Goal: Information Seeking & Learning: Learn about a topic

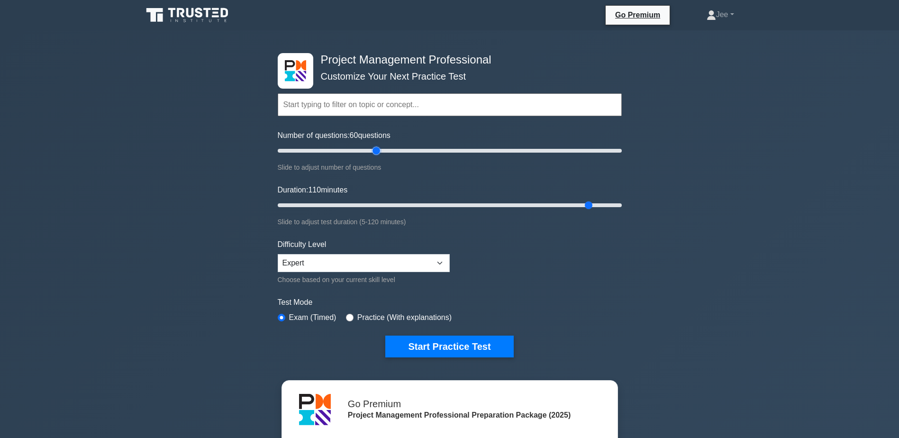
drag, startPoint x: 478, startPoint y: 151, endPoint x: 379, endPoint y: 146, distance: 98.7
click at [379, 146] on input "Number of questions: 60 questions" at bounding box center [450, 150] width 344 height 11
drag, startPoint x: 377, startPoint y: 149, endPoint x: 340, endPoint y: 150, distance: 37.0
type input "40"
click at [340, 150] on input "Number of questions: 40 questions" at bounding box center [450, 150] width 344 height 11
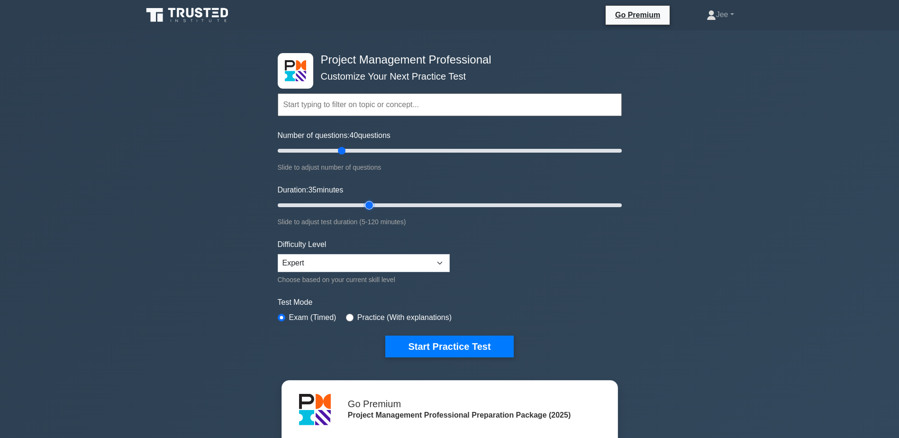
drag, startPoint x: 588, startPoint y: 205, endPoint x: 365, endPoint y: 200, distance: 222.8
type input "35"
click at [365, 200] on input "Duration: 35 minutes" at bounding box center [450, 205] width 344 height 11
click at [301, 103] on input "text" at bounding box center [450, 104] width 344 height 23
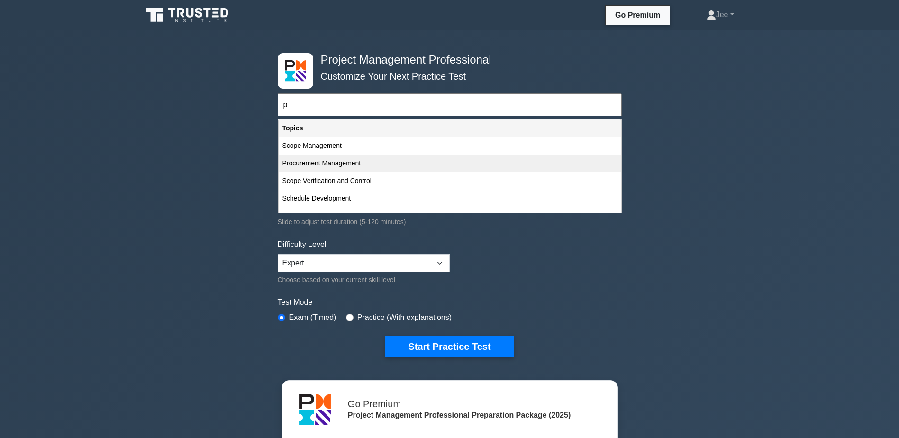
click at [335, 169] on div "Procurement Management" at bounding box center [450, 164] width 342 height 18
type input "Procurement Management"
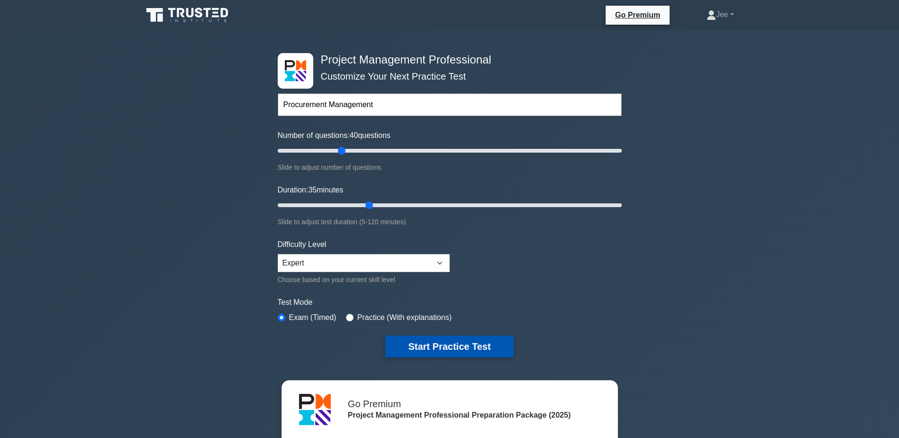
click at [468, 345] on button "Start Practice Test" at bounding box center [449, 347] width 128 height 22
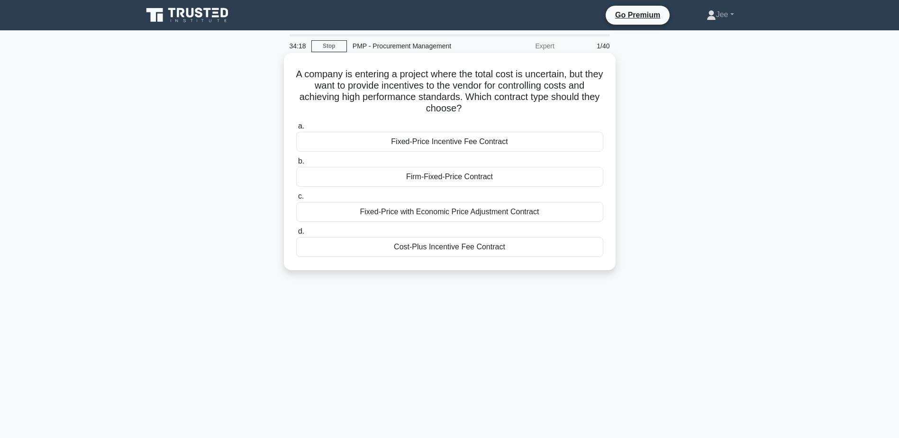
click at [433, 251] on div "Cost-Plus Incentive Fee Contract" at bounding box center [449, 247] width 307 height 20
click at [296, 235] on input "d. Cost-Plus Incentive Fee Contract" at bounding box center [296, 231] width 0 height 6
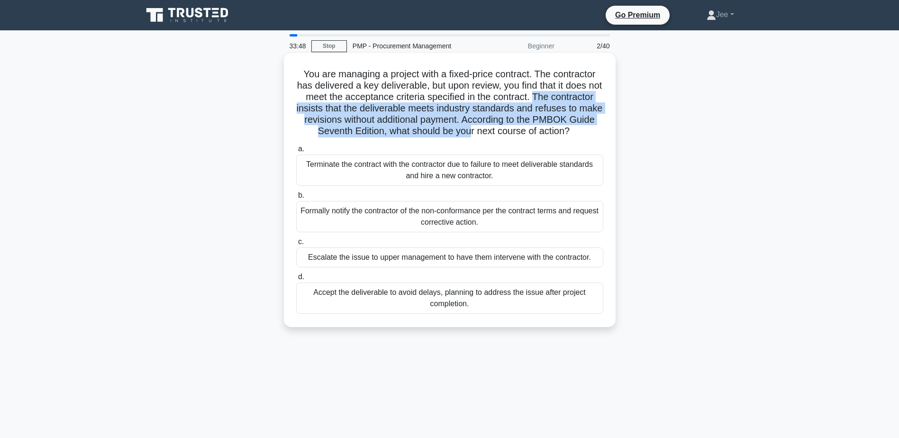
drag, startPoint x: 566, startPoint y: 96, endPoint x: 524, endPoint y: 137, distance: 58.7
click at [524, 137] on h5 "You are managing a project with a fixed-price contract. The contractor has deli…" at bounding box center [449, 102] width 309 height 69
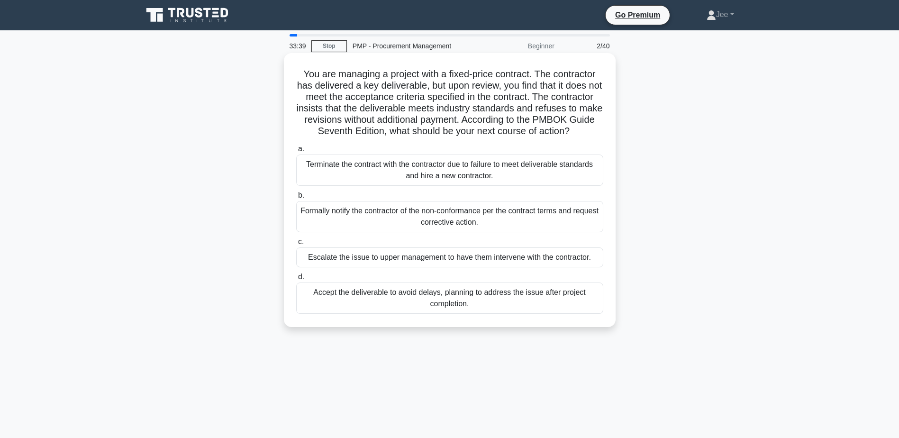
click at [419, 232] on div "Formally notify the contractor of the non-conformance per the contract terms an…" at bounding box center [449, 216] width 307 height 31
click at [296, 199] on input "b. Formally notify the contractor of the non-conformance per the contract terms…" at bounding box center [296, 195] width 0 height 6
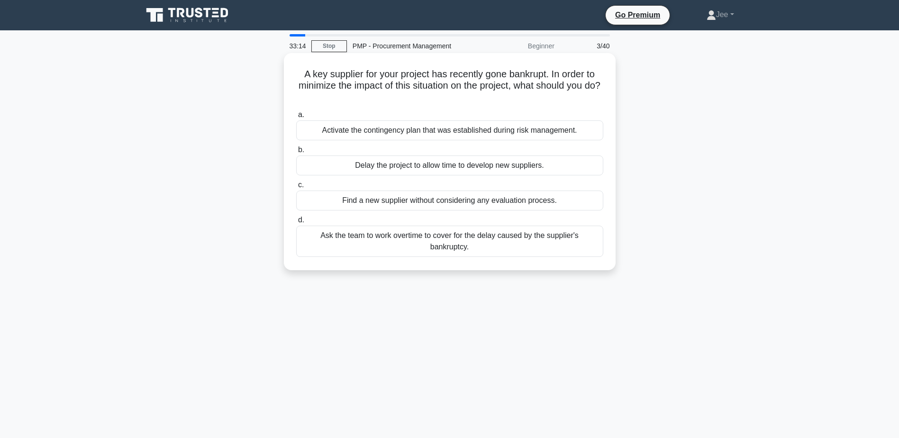
click at [360, 129] on div "Activate the contingency plan that was established during risk management." at bounding box center [449, 130] width 307 height 20
click at [296, 118] on input "a. Activate the contingency plan that was established during risk management." at bounding box center [296, 115] width 0 height 6
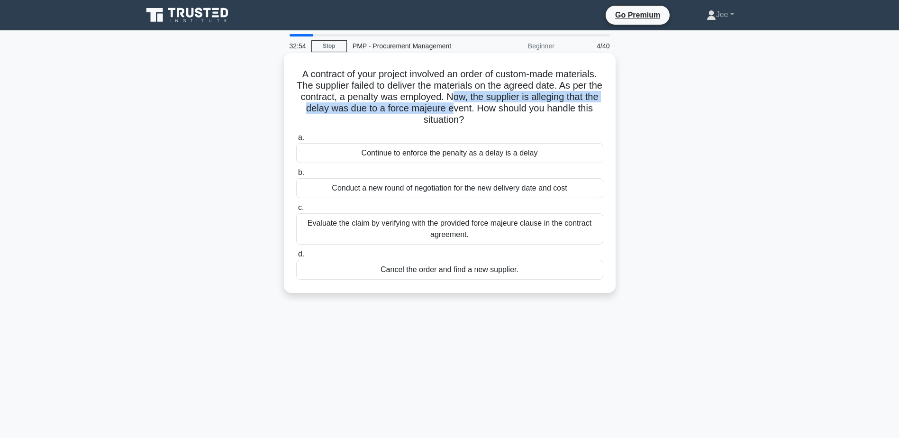
drag, startPoint x: 466, startPoint y: 97, endPoint x: 472, endPoint y: 108, distance: 12.9
click at [472, 108] on h5 "A contract of your project involved an order of custom-made materials. The supp…" at bounding box center [449, 97] width 309 height 58
drag, startPoint x: 472, startPoint y: 108, endPoint x: 437, endPoint y: 104, distance: 35.3
click at [437, 104] on h5 "A contract of your project involved an order of custom-made materials. The supp…" at bounding box center [449, 97] width 309 height 58
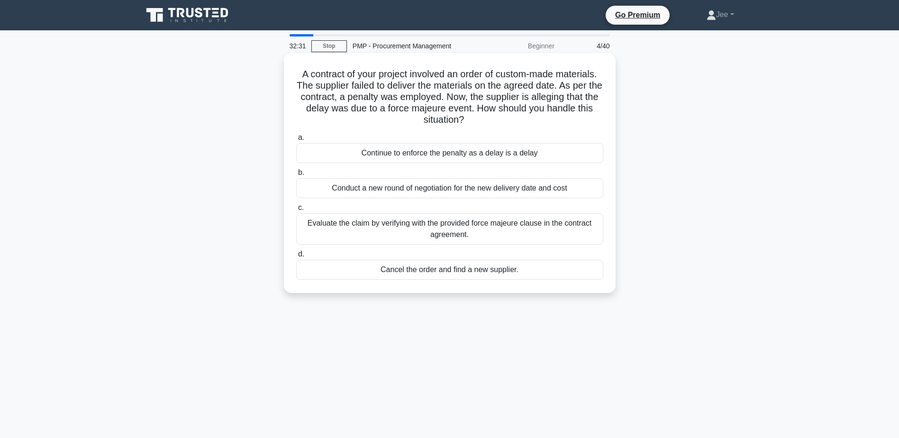
click at [395, 233] on div "Evaluate the claim by verifying with the provided force majeure clause in the c…" at bounding box center [449, 228] width 307 height 31
click at [296, 211] on input "c. Evaluate the claim by verifying with the provided force majeure clause in th…" at bounding box center [296, 208] width 0 height 6
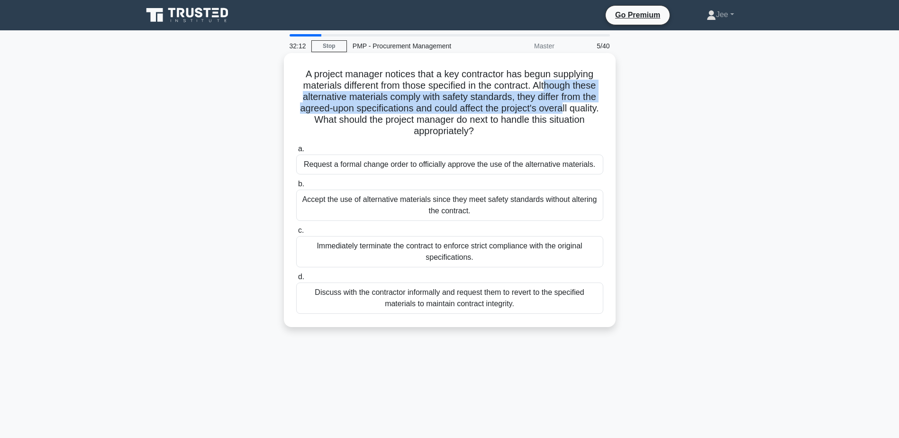
drag, startPoint x: 547, startPoint y: 85, endPoint x: 582, endPoint y: 108, distance: 41.4
click at [582, 108] on h5 "A project manager notices that a key contractor has begun supplying materials d…" at bounding box center [449, 102] width 309 height 69
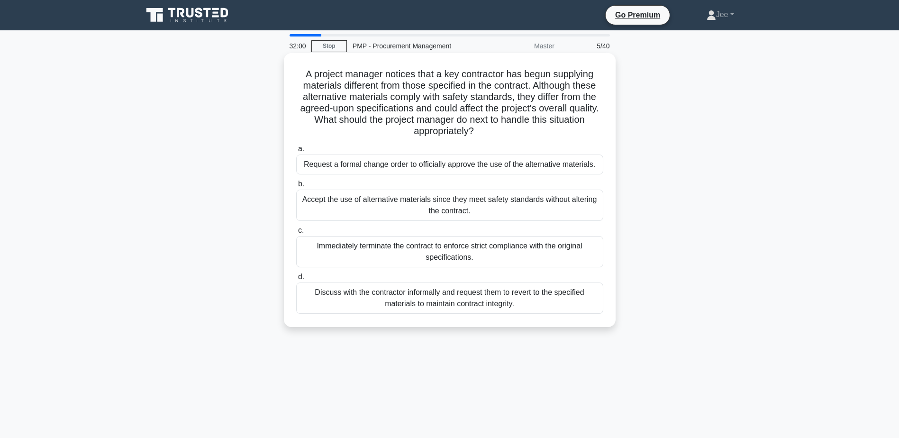
click at [345, 168] on div "Request a formal change order to officially approve the use of the alternative …" at bounding box center [449, 165] width 307 height 20
click at [296, 152] on input "a. Request a formal change order to officially approve the use of the alternati…" at bounding box center [296, 149] width 0 height 6
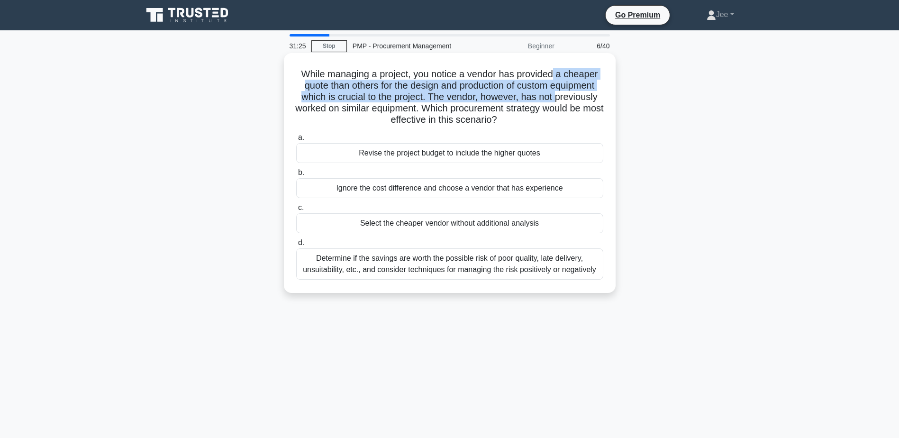
drag, startPoint x: 557, startPoint y: 76, endPoint x: 556, endPoint y: 95, distance: 19.0
click at [556, 95] on h5 "While managing a project, you notice a vendor has provided a cheaper quote than…" at bounding box center [449, 97] width 309 height 58
drag, startPoint x: 556, startPoint y: 95, endPoint x: 543, endPoint y: 98, distance: 13.6
click at [543, 98] on h5 "While managing a project, you notice a vendor has provided a cheaper quote than…" at bounding box center [449, 97] width 309 height 58
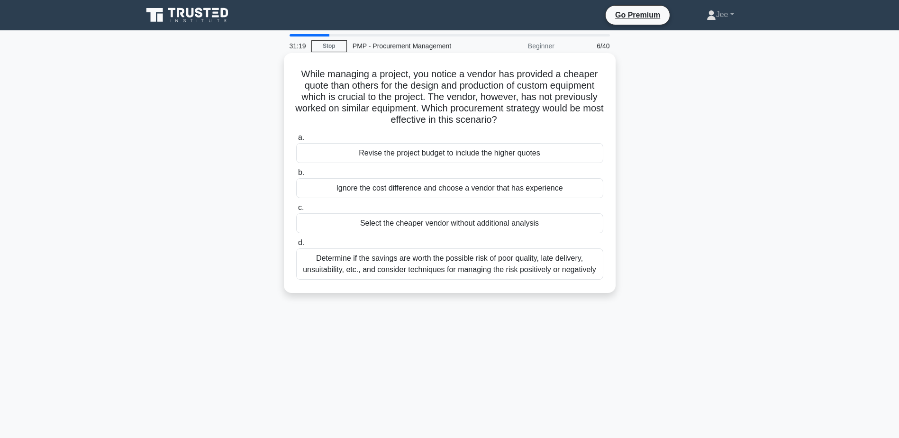
drag, startPoint x: 432, startPoint y: 106, endPoint x: 554, endPoint y: 120, distance: 122.2
click at [554, 120] on h5 "While managing a project, you notice a vendor has provided a cheaper quote than…" at bounding box center [449, 97] width 309 height 58
drag, startPoint x: 554, startPoint y: 120, endPoint x: 507, endPoint y: 122, distance: 47.0
click at [507, 122] on h5 "While managing a project, you notice a vendor has provided a cheaper quote than…" at bounding box center [449, 97] width 309 height 58
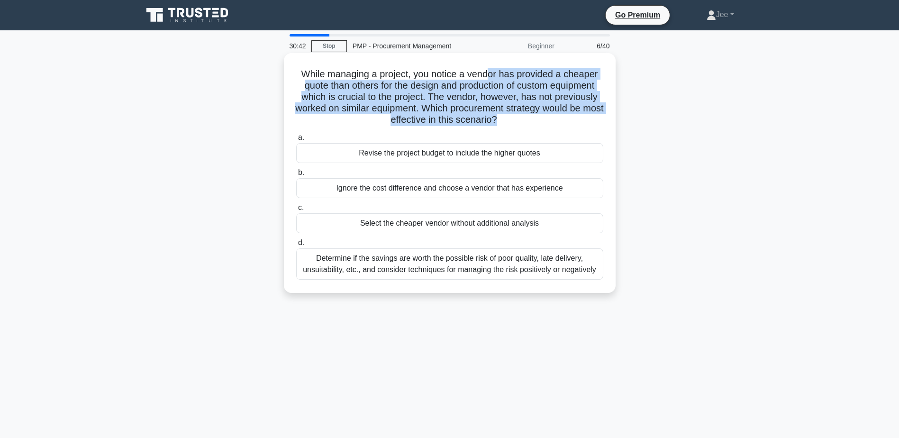
drag, startPoint x: 491, startPoint y: 73, endPoint x: 508, endPoint y: 116, distance: 46.8
click at [508, 116] on h5 "While managing a project, you notice a vendor has provided a cheaper quote than…" at bounding box center [449, 97] width 309 height 58
drag, startPoint x: 508, startPoint y: 116, endPoint x: 493, endPoint y: 119, distance: 15.4
click at [493, 119] on h5 "While managing a project, you notice a vendor has provided a cheaper quote than…" at bounding box center [449, 97] width 309 height 58
drag, startPoint x: 503, startPoint y: 76, endPoint x: 524, endPoint y: 105, distance: 36.3
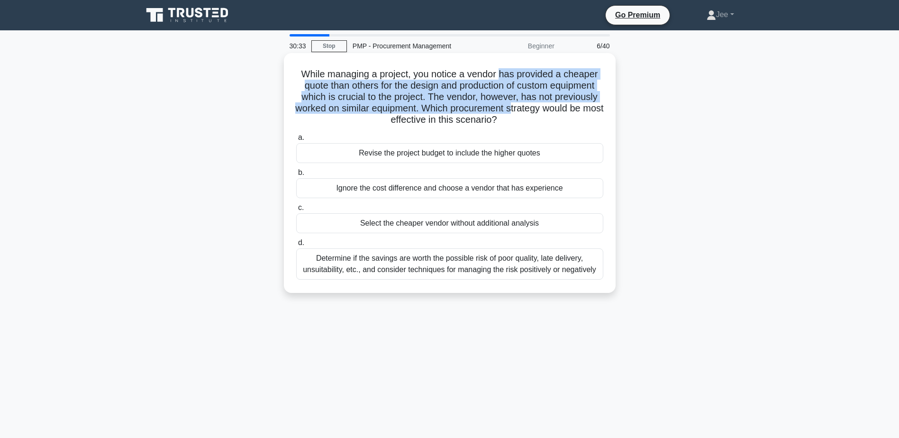
click at [524, 105] on h5 "While managing a project, you notice a vendor has provided a cheaper quote than…" at bounding box center [449, 97] width 309 height 58
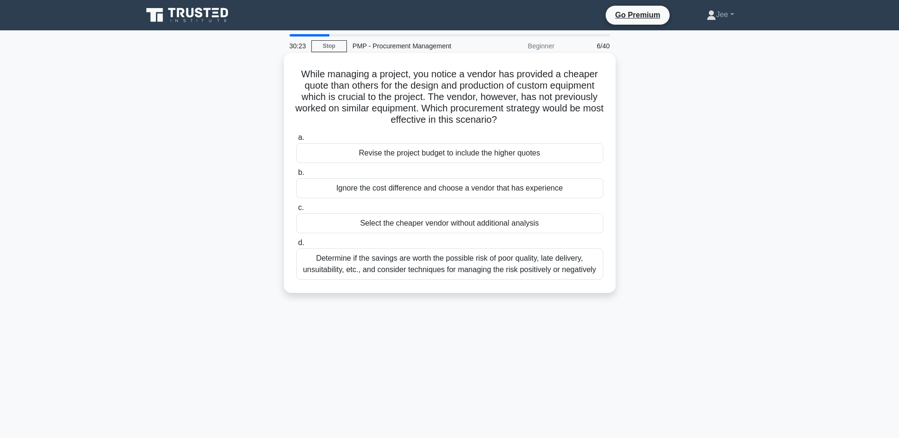
click at [447, 265] on div "Determine if the savings are worth the possible risk of poor quality, late deli…" at bounding box center [449, 263] width 307 height 31
click at [296, 246] on input "d. Determine if the savings are worth the possible risk of poor quality, late d…" at bounding box center [296, 243] width 0 height 6
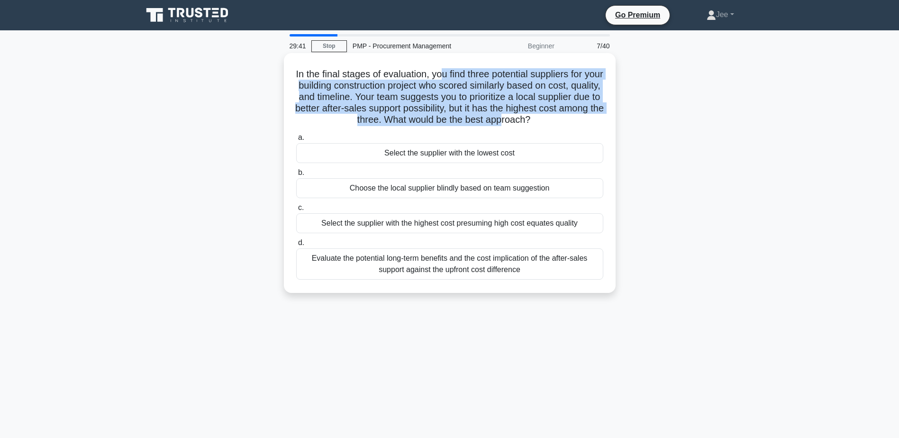
drag, startPoint x: 452, startPoint y: 77, endPoint x: 553, endPoint y: 116, distance: 108.2
click at [553, 116] on h5 "In the final stages of evaluation, you find three potential suppliers for your …" at bounding box center [449, 97] width 309 height 58
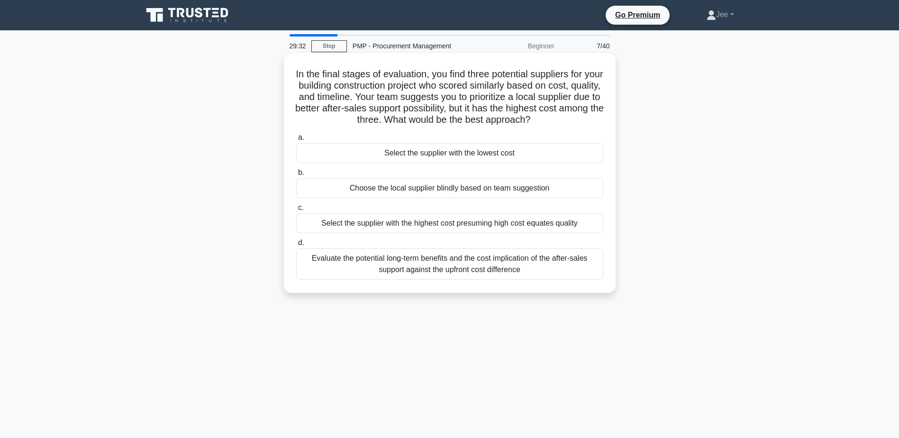
click at [392, 268] on div "Evaluate the potential long-term benefits and the cost implication of the after…" at bounding box center [449, 263] width 307 height 31
click at [296, 246] on input "d. Evaluate the potential long-term benefits and the cost implication of the af…" at bounding box center [296, 243] width 0 height 6
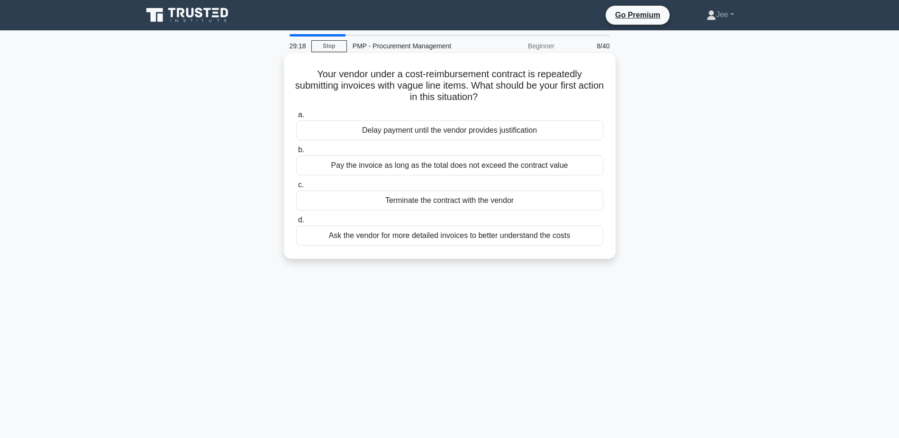
click at [395, 239] on div "Ask the vendor for more detailed invoices to better understand the costs" at bounding box center [449, 236] width 307 height 20
click at [296, 223] on input "d. Ask the vendor for more detailed invoices to better understand the costs" at bounding box center [296, 220] width 0 height 6
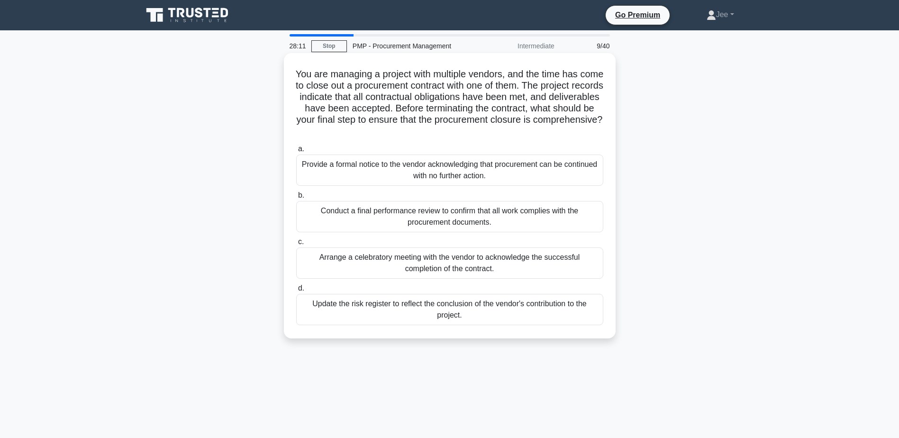
click at [460, 268] on div "Arrange a celebratory meeting with the vendor to acknowledge the successful com…" at bounding box center [449, 262] width 307 height 31
click at [296, 245] on input "c. Arrange a celebratory meeting with the vendor to acknowledge the successful …" at bounding box center [296, 242] width 0 height 6
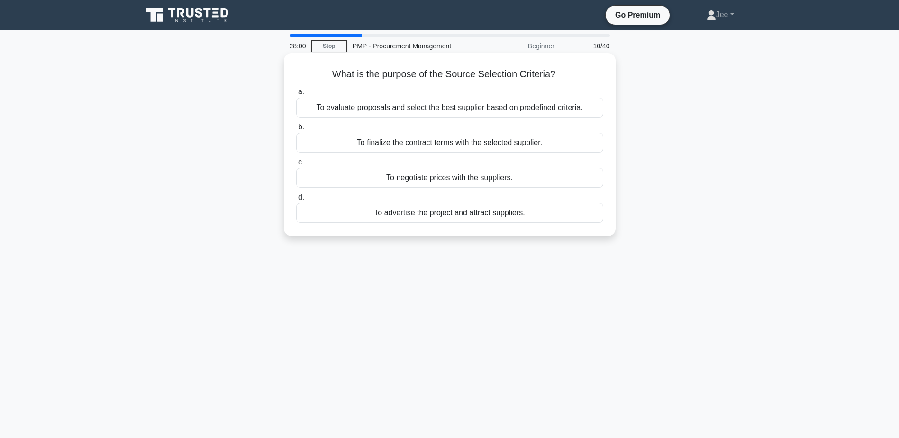
click at [509, 110] on div "To evaluate proposals and select the best supplier based on predefined criteria." at bounding box center [449, 108] width 307 height 20
click at [296, 95] on input "a. To evaluate proposals and select the best supplier based on predefined crite…" at bounding box center [296, 92] width 0 height 6
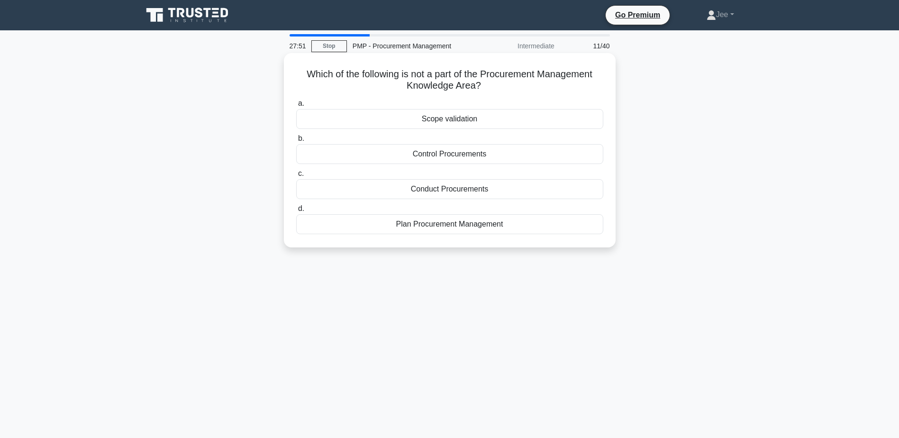
click at [459, 118] on div "Scope validation" at bounding box center [449, 119] width 307 height 20
click at [296, 107] on input "a. Scope validation" at bounding box center [296, 103] width 0 height 6
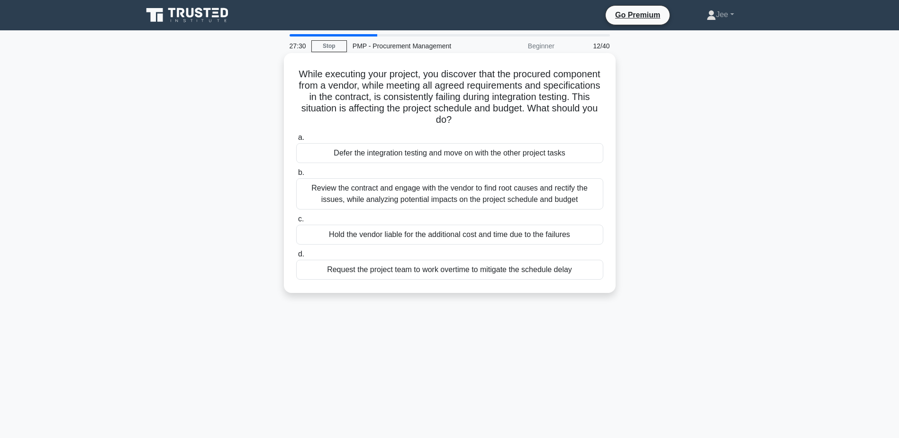
click at [496, 202] on div "Review the contract and engage with the vendor to find root causes and rectify …" at bounding box center [449, 193] width 307 height 31
click at [296, 176] on input "b. Review the contract and engage with the vendor to find root causes and recti…" at bounding box center [296, 173] width 0 height 6
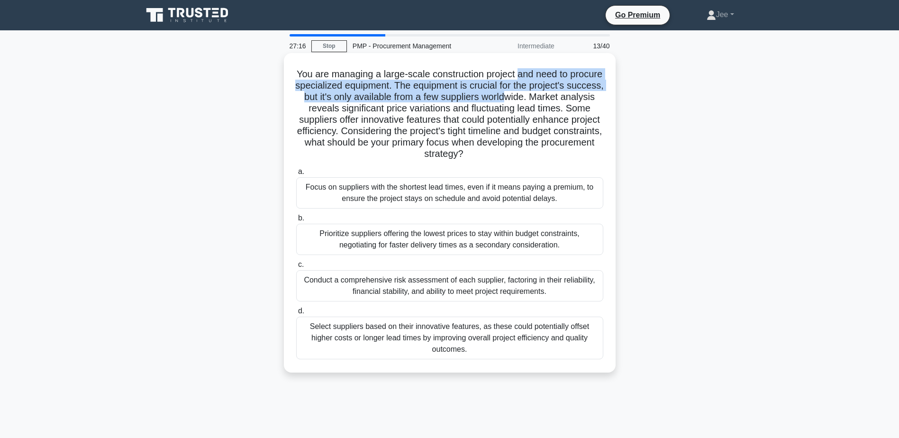
drag, startPoint x: 537, startPoint y: 76, endPoint x: 579, endPoint y: 99, distance: 47.5
click at [579, 99] on h5 "You are managing a large-scale construction project and need to procure special…" at bounding box center [449, 114] width 309 height 92
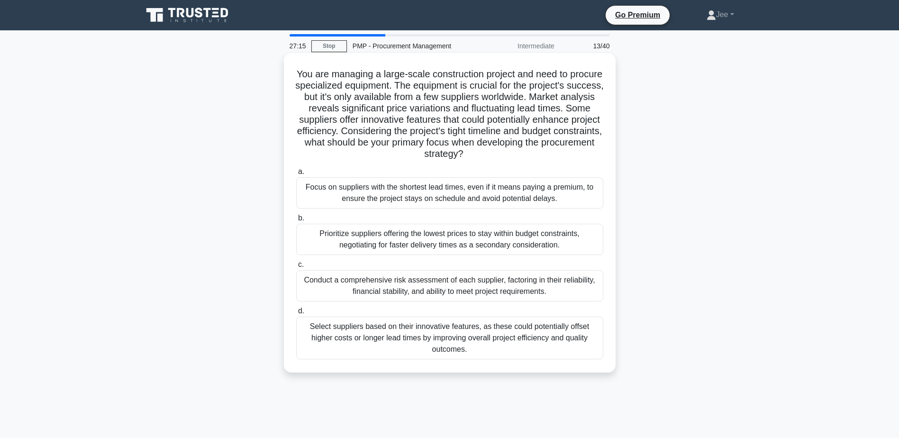
drag, startPoint x: 579, startPoint y: 99, endPoint x: 567, endPoint y: 107, distance: 14.2
click at [567, 107] on h5 "You are managing a large-scale construction project and need to procure special…" at bounding box center [449, 114] width 309 height 92
drag, startPoint x: 316, startPoint y: 109, endPoint x: 509, endPoint y: 114, distance: 193.0
click at [509, 114] on h5 "You are managing a large-scale construction project and need to procure special…" at bounding box center [449, 114] width 309 height 92
drag, startPoint x: 509, startPoint y: 114, endPoint x: 503, endPoint y: 125, distance: 12.1
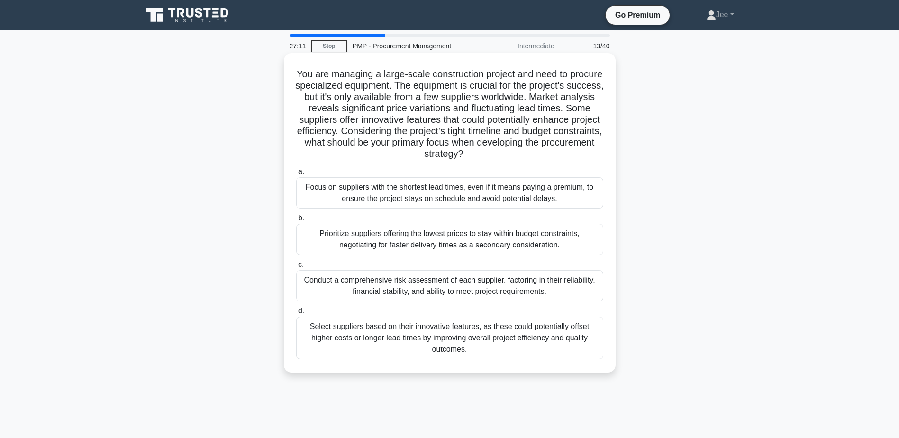
click at [503, 125] on h5 "You are managing a large-scale construction project and need to procure special…" at bounding box center [449, 114] width 309 height 92
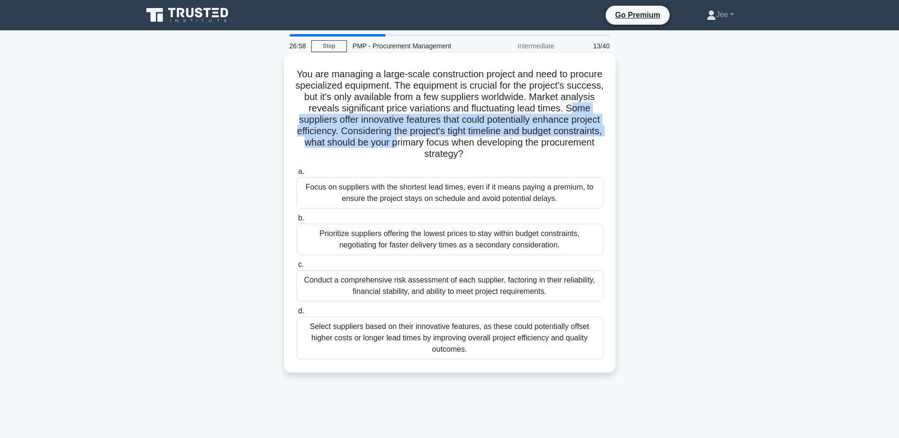
drag, startPoint x: 334, startPoint y: 120, endPoint x: 502, endPoint y: 148, distance: 171.0
click at [502, 148] on h5 "You are managing a large-scale construction project and need to procure special…" at bounding box center [449, 114] width 309 height 92
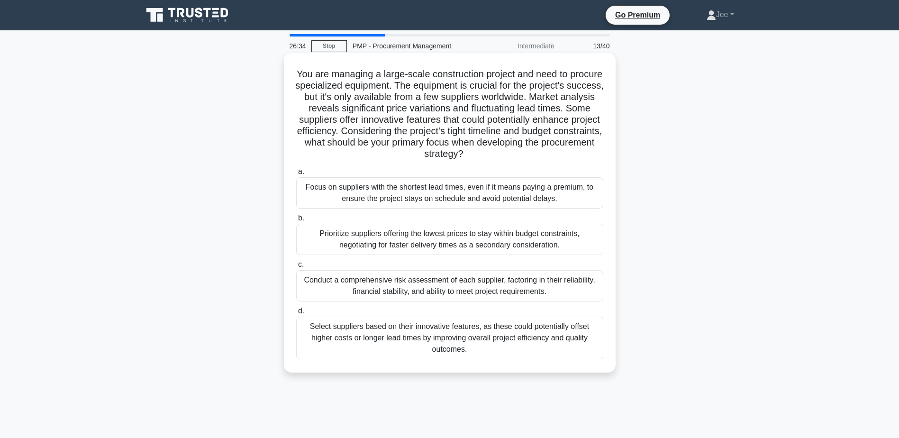
click at [463, 289] on div "Conduct a comprehensive risk assessment of each supplier, factoring in their re…" at bounding box center [449, 285] width 307 height 31
click at [296, 268] on input "c. Conduct a comprehensive risk assessment of each supplier, factoring in their…" at bounding box center [296, 265] width 0 height 6
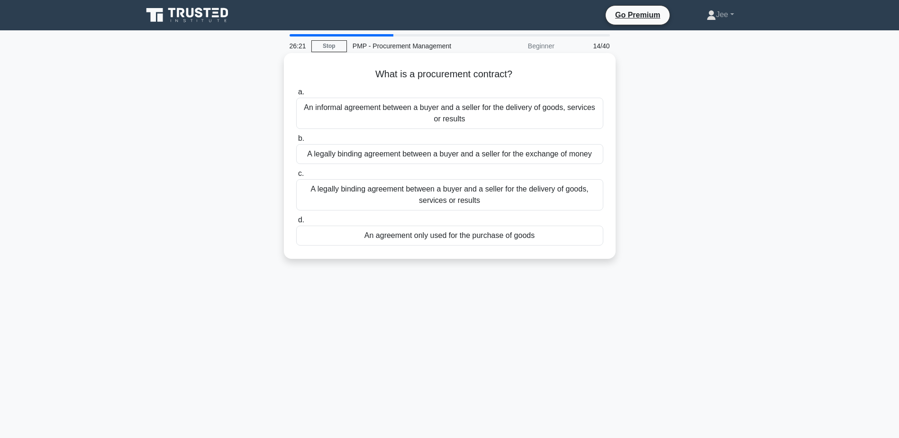
click at [481, 194] on div "A legally binding agreement between a buyer and a seller for the delivery of go…" at bounding box center [449, 194] width 307 height 31
click at [296, 177] on input "c. A legally binding agreement between a buyer and a seller for the delivery of…" at bounding box center [296, 174] width 0 height 6
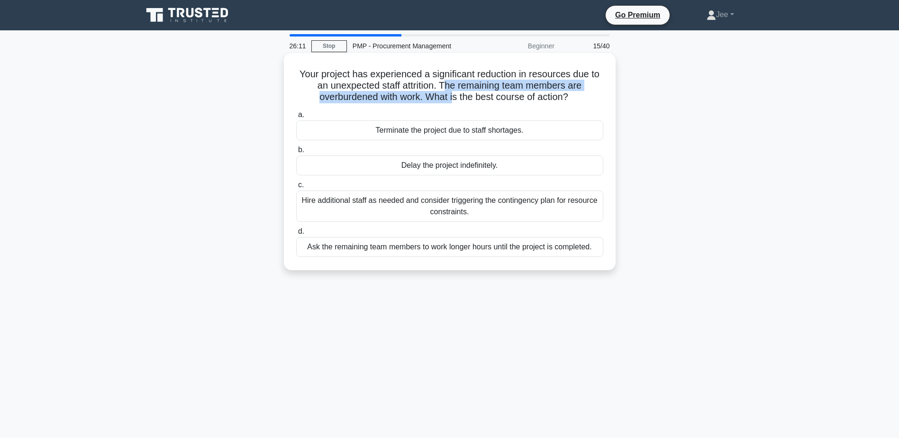
drag, startPoint x: 450, startPoint y: 88, endPoint x: 455, endPoint y: 99, distance: 11.9
click at [455, 99] on h5 "Your project has experienced a significant reduction in resources due to an une…" at bounding box center [449, 85] width 309 height 35
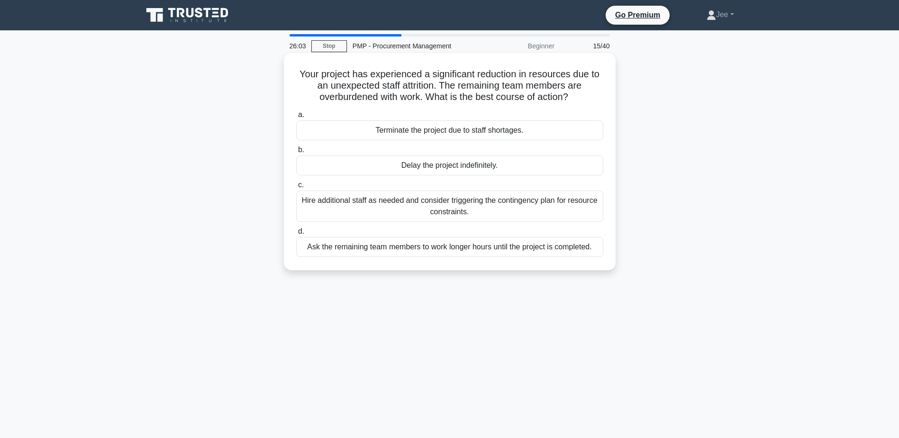
click at [410, 204] on div "Hire additional staff as needed and consider triggering the contingency plan fo…" at bounding box center [449, 206] width 307 height 31
click at [296, 188] on input "c. Hire additional staff as needed and consider triggering the contingency plan…" at bounding box center [296, 185] width 0 height 6
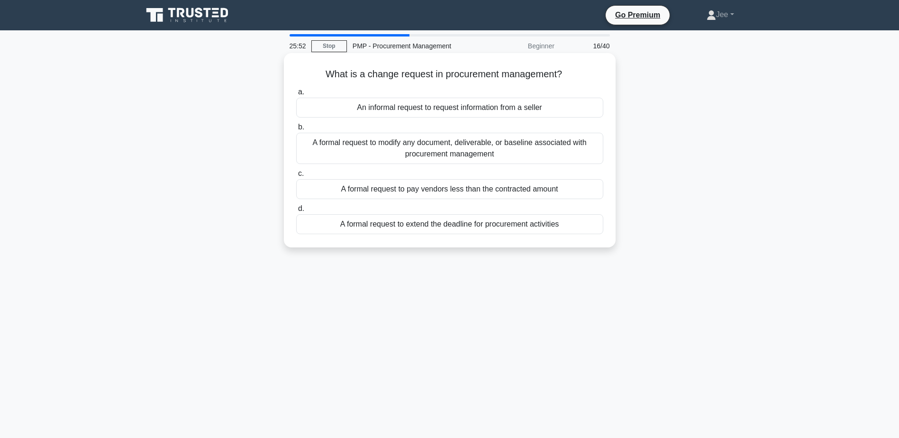
click at [389, 146] on div "A formal request to modify any document, deliverable, or baseline associated wi…" at bounding box center [449, 148] width 307 height 31
click at [296, 130] on input "b. A formal request to modify any document, deliverable, or baseline associated…" at bounding box center [296, 127] width 0 height 6
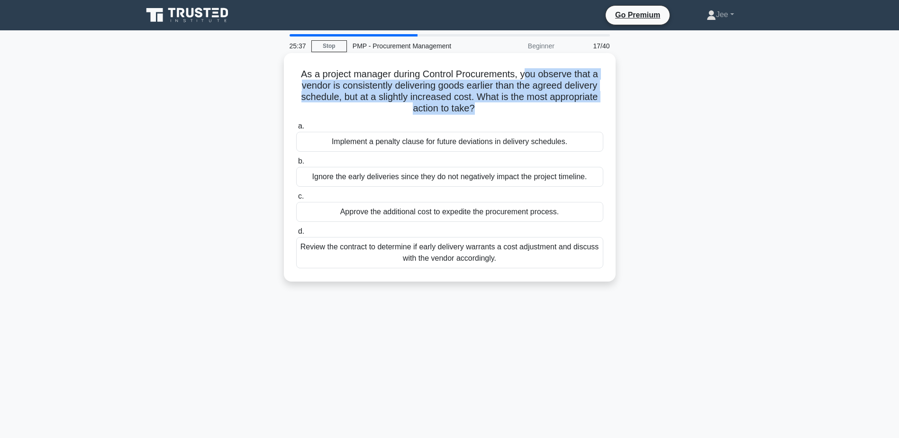
drag, startPoint x: 529, startPoint y: 76, endPoint x: 474, endPoint y: 105, distance: 62.3
click at [474, 105] on h5 "As a project manager during Control Procurements, you observe that a vendor is …" at bounding box center [449, 91] width 309 height 46
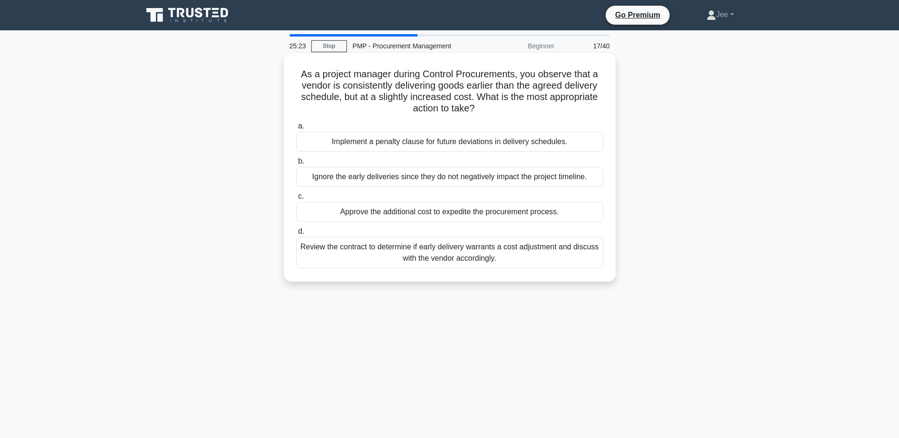
click at [411, 256] on div "Review the contract to determine if early delivery warrants a cost adjustment a…" at bounding box center [449, 252] width 307 height 31
click at [296, 235] on input "d. Review the contract to determine if early delivery warrants a cost adjustmen…" at bounding box center [296, 231] width 0 height 6
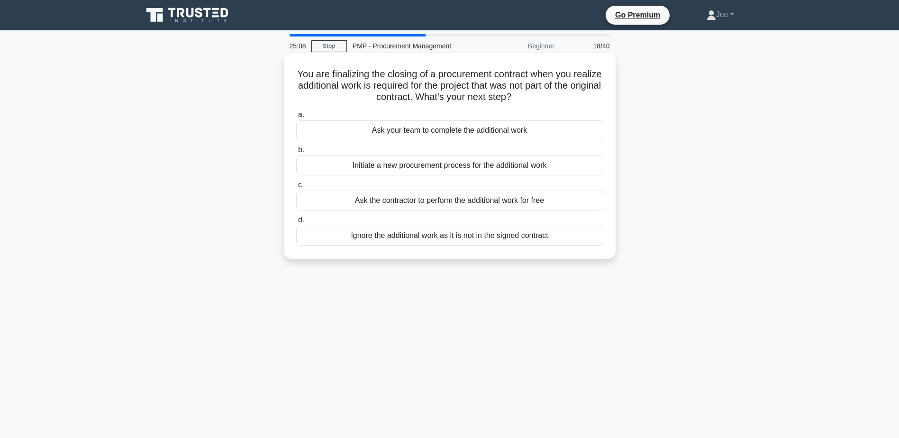
drag, startPoint x: 548, startPoint y: 75, endPoint x: 581, endPoint y: 95, distance: 38.9
click at [581, 95] on h5 "You are finalizing the closing of a procurement contract when you realize addit…" at bounding box center [449, 85] width 309 height 35
click at [409, 167] on div "Initiate a new procurement process for the additional work" at bounding box center [449, 165] width 307 height 20
click at [296, 153] on input "b. Initiate a new procurement process for the additional work" at bounding box center [296, 150] width 0 height 6
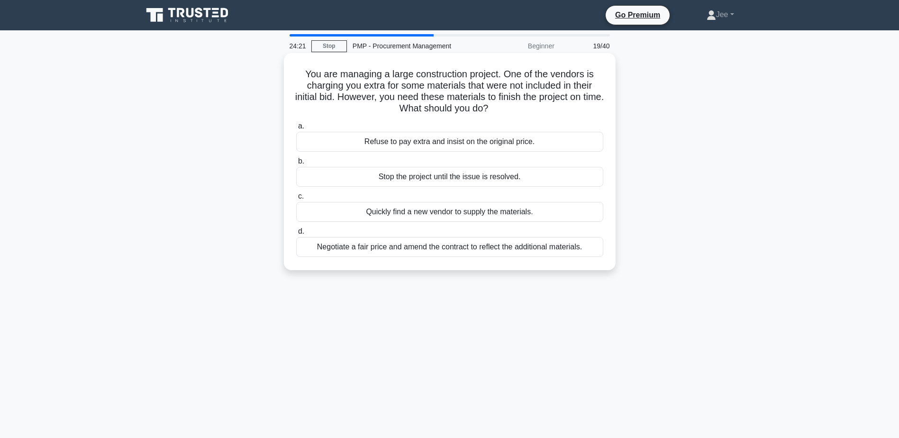
click at [407, 249] on div "Negotiate a fair price and amend the contract to reflect the additional materia…" at bounding box center [449, 247] width 307 height 20
click at [296, 235] on input "d. Negotiate a fair price and amend the contract to reflect the additional mate…" at bounding box center [296, 231] width 0 height 6
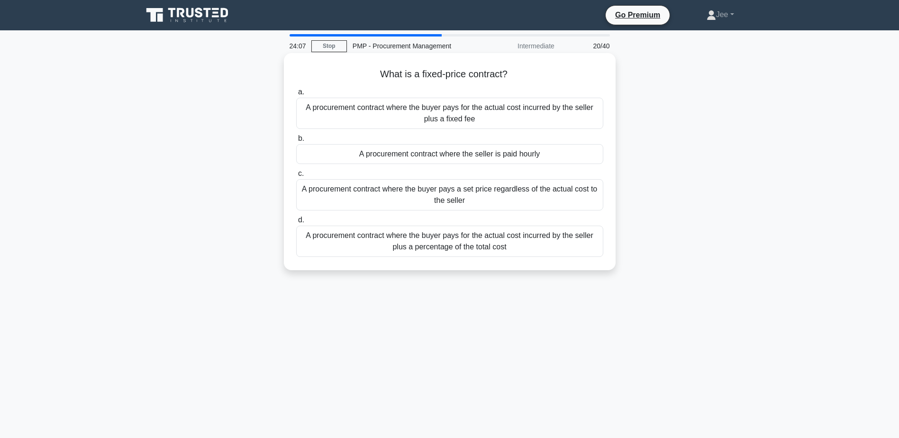
click at [524, 192] on div "A procurement contract where the buyer pays a set price regardless of the actua…" at bounding box center [449, 194] width 307 height 31
click at [296, 177] on input "c. A procurement contract where the buyer pays a set price regardless of the ac…" at bounding box center [296, 174] width 0 height 6
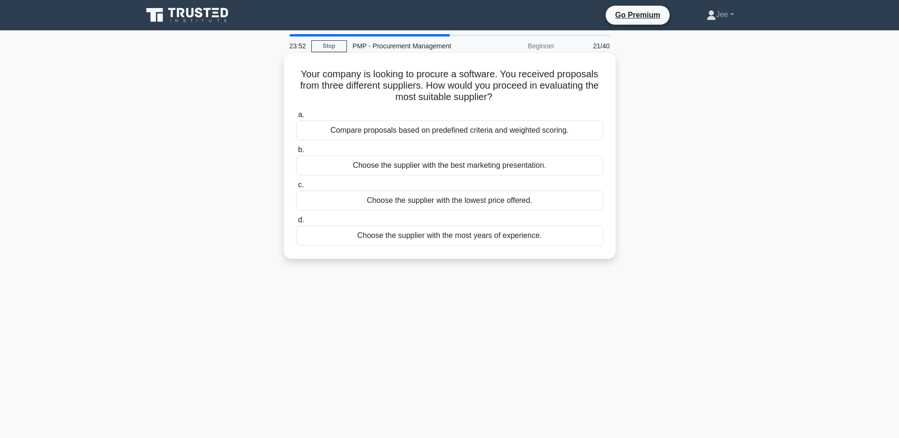
click at [429, 133] on div "Compare proposals based on predefined criteria and weighted scoring." at bounding box center [449, 130] width 307 height 20
click at [296, 118] on input "a. Compare proposals based on predefined criteria and weighted scoring." at bounding box center [296, 115] width 0 height 6
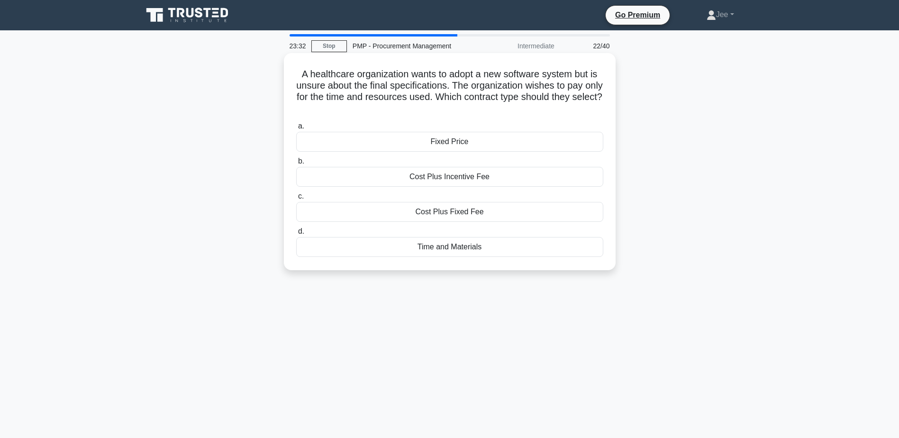
click at [453, 247] on div "Time and Materials" at bounding box center [449, 247] width 307 height 20
click at [296, 235] on input "d. Time and Materials" at bounding box center [296, 231] width 0 height 6
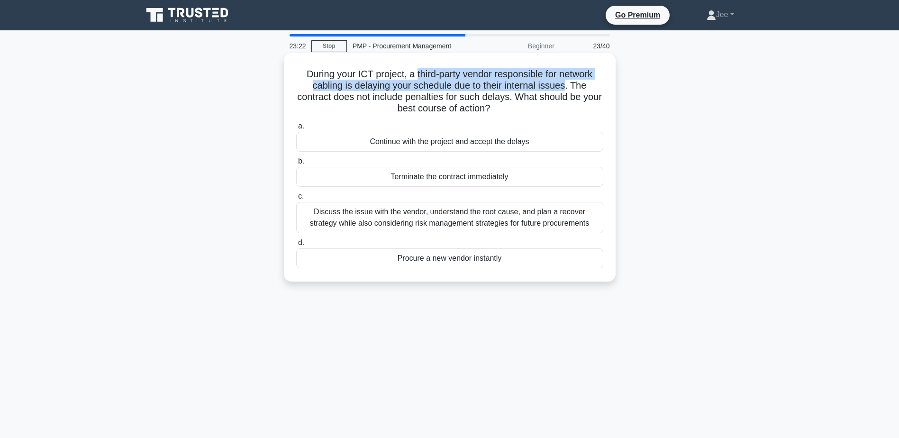
drag, startPoint x: 415, startPoint y: 73, endPoint x: 569, endPoint y: 89, distance: 154.4
click at [569, 89] on h5 "During your ICT project, a third-party vendor responsible for network cabling i…" at bounding box center [449, 91] width 309 height 46
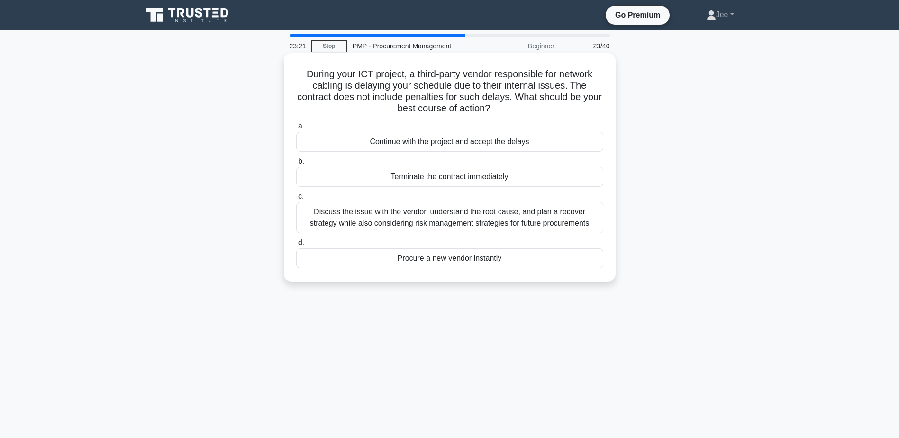
click at [446, 96] on h5 "During your ICT project, a third-party vendor responsible for network cabling i…" at bounding box center [449, 91] width 309 height 46
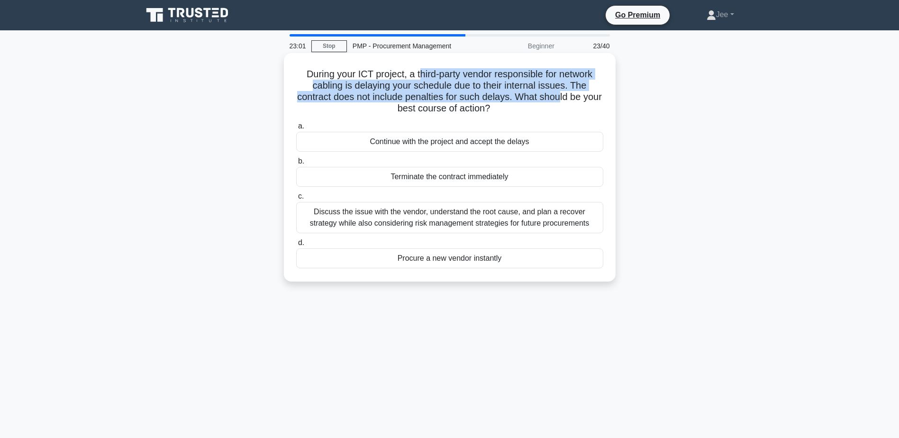
drag, startPoint x: 417, startPoint y: 76, endPoint x: 572, endPoint y: 98, distance: 156.5
click at [572, 98] on h5 "During your ICT project, a third-party vendor responsible for network cabling i…" at bounding box center [449, 91] width 309 height 46
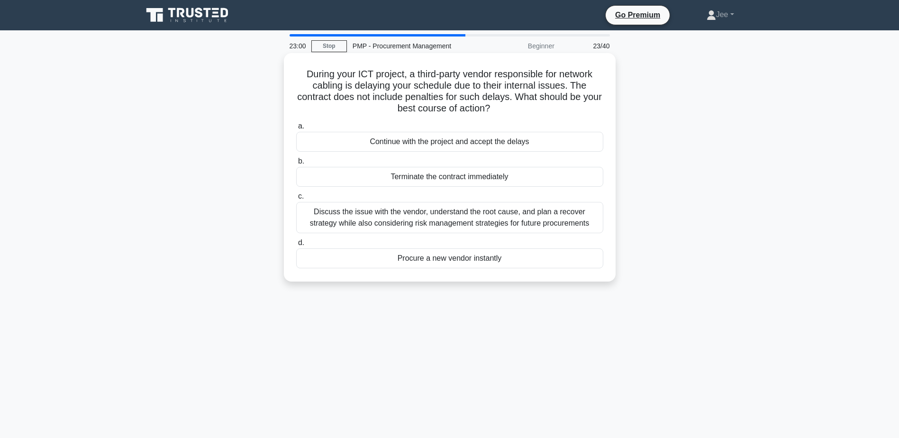
drag, startPoint x: 572, startPoint y: 98, endPoint x: 530, endPoint y: 107, distance: 42.3
click at [530, 107] on h5 "During your ICT project, a third-party vendor responsible for network cabling i…" at bounding box center [449, 91] width 309 height 46
click at [513, 218] on div "Discuss the issue with the vendor, understand the root cause, and plan a recove…" at bounding box center [449, 217] width 307 height 31
click at [296, 200] on input "c. Discuss the issue with the vendor, understand the root cause, and plan a rec…" at bounding box center [296, 196] width 0 height 6
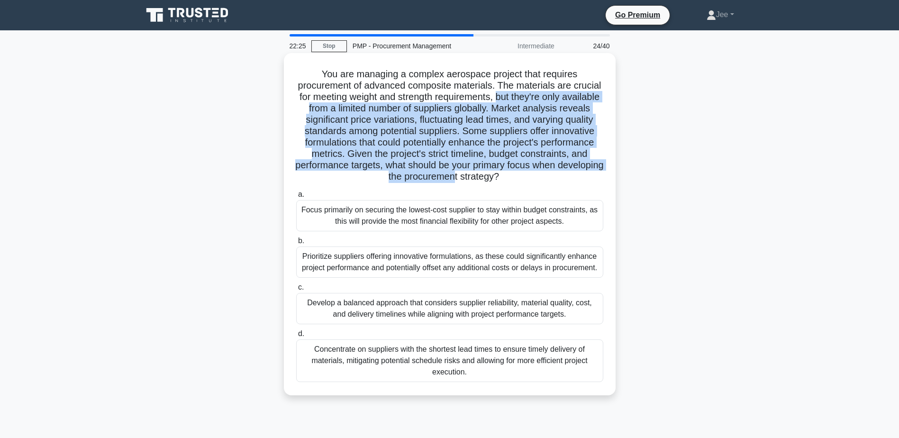
drag, startPoint x: 520, startPoint y: 100, endPoint x: 505, endPoint y: 175, distance: 75.9
click at [505, 175] on h5 "You are managing a complex aerospace project that requires procurement of advan…" at bounding box center [449, 125] width 309 height 115
drag, startPoint x: 505, startPoint y: 175, endPoint x: 497, endPoint y: 178, distance: 9.2
click at [497, 178] on h5 "You are managing a complex aerospace project that requires procurement of advan…" at bounding box center [449, 125] width 309 height 115
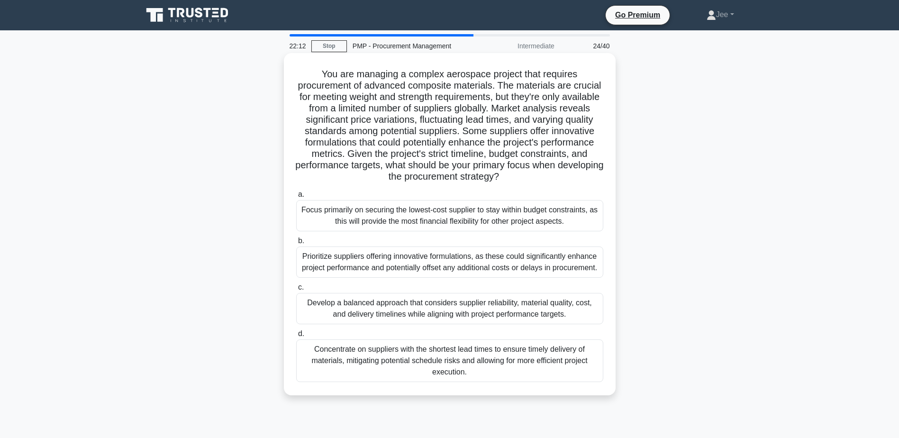
click at [384, 311] on div "Develop a balanced approach that considers supplier reliability, material quali…" at bounding box center [449, 308] width 307 height 31
click at [296, 291] on input "c. Develop a balanced approach that considers supplier reliability, material qu…" at bounding box center [296, 287] width 0 height 6
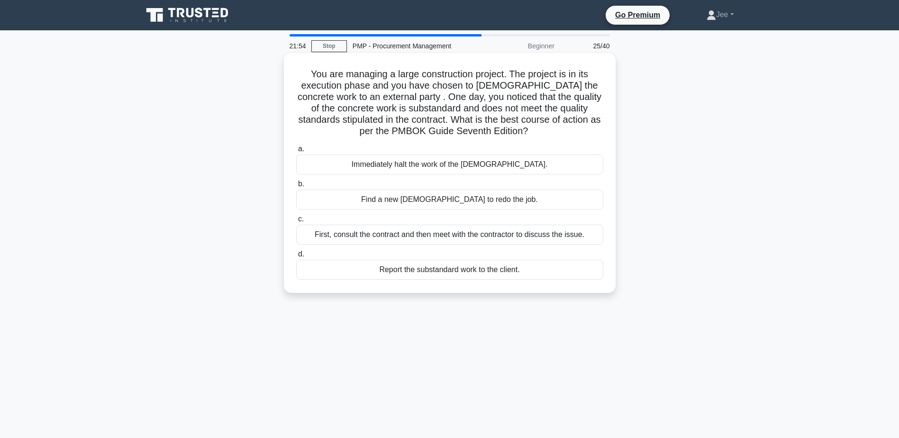
click at [399, 237] on div "First, consult the contract and then meet with the contractor to discuss the is…" at bounding box center [449, 235] width 307 height 20
click at [296, 222] on input "c. First, consult the contract and then meet with the contractor to discuss the…" at bounding box center [296, 219] width 0 height 6
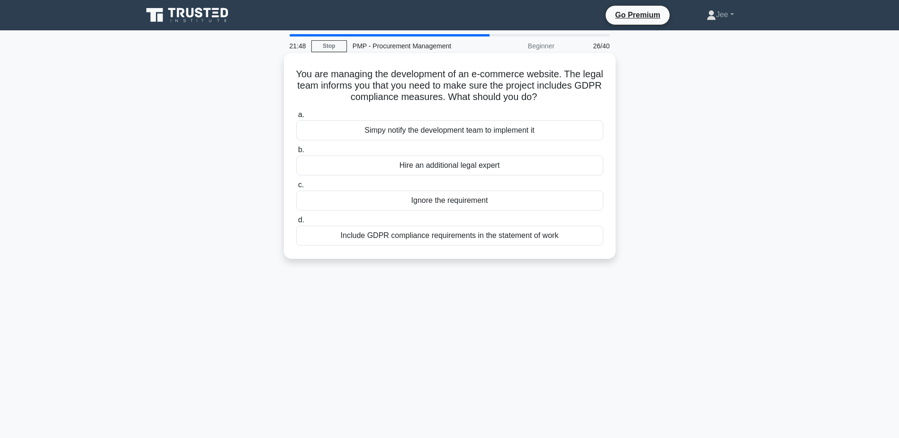
drag, startPoint x: 589, startPoint y: 81, endPoint x: 584, endPoint y: 93, distance: 12.6
click at [584, 93] on h5 "You are managing the development of an e-commerce website. The legal team infor…" at bounding box center [449, 85] width 309 height 35
click at [381, 240] on div "Include GDPR compliance requirements in the statement of work" at bounding box center [449, 236] width 307 height 20
click at [296, 223] on input "d. Include GDPR compliance requirements in the statement of work" at bounding box center [296, 220] width 0 height 6
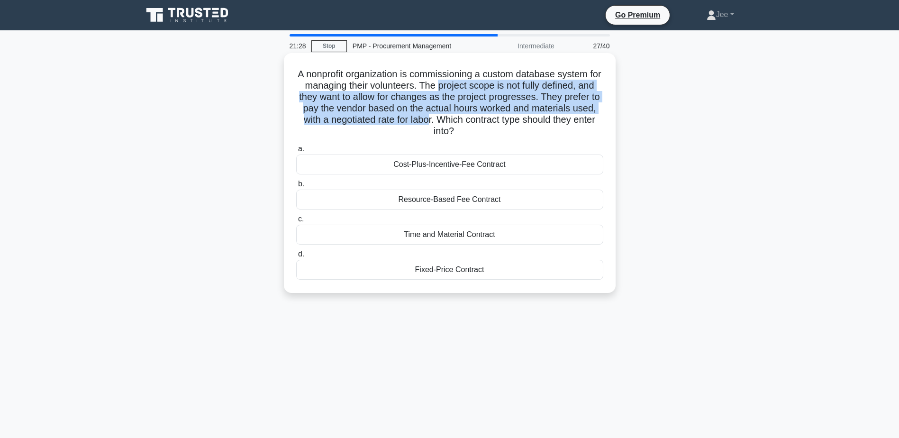
drag, startPoint x: 453, startPoint y: 82, endPoint x: 500, endPoint y: 118, distance: 58.5
click at [500, 118] on h5 "A nonprofit organization is commissioning a custom database system for managing…" at bounding box center [449, 102] width 309 height 69
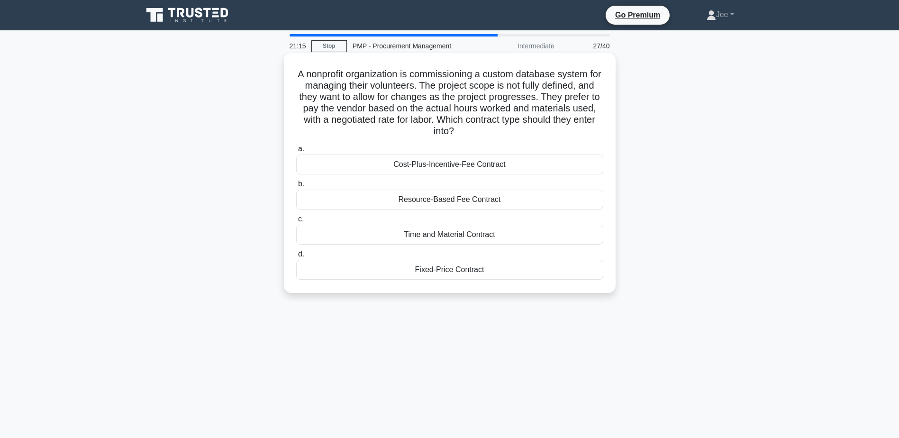
click at [452, 238] on div "Time and Material Contract" at bounding box center [449, 235] width 307 height 20
click at [296, 222] on input "c. Time and Material Contract" at bounding box center [296, 219] width 0 height 6
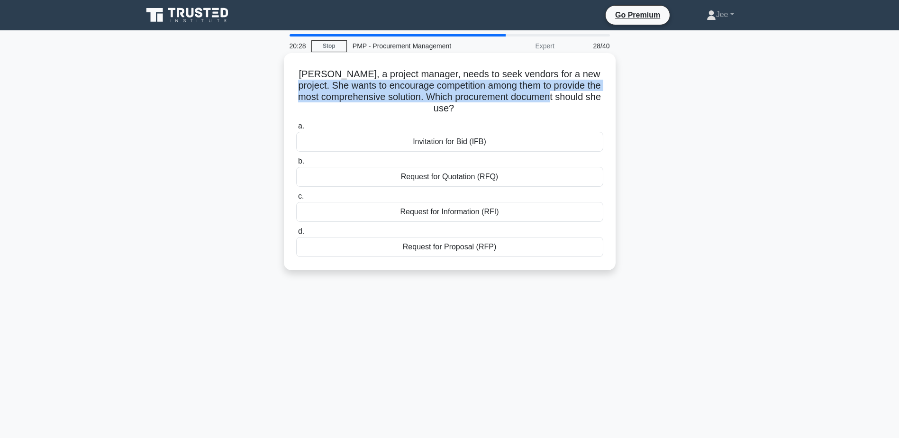
drag, startPoint x: 581, startPoint y: 74, endPoint x: 579, endPoint y: 98, distance: 23.3
click at [579, 98] on h5 "Jane, a project manager, needs to seek vendors for a new project. She wants to …" at bounding box center [449, 91] width 309 height 46
click at [463, 97] on h5 "Jane, a project manager, needs to seek vendors for a new project. She wants to …" at bounding box center [449, 91] width 309 height 46
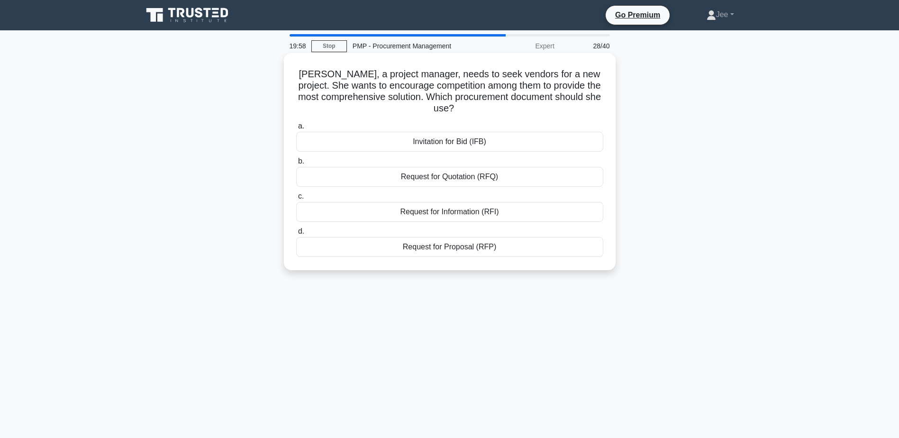
drag, startPoint x: 463, startPoint y: 214, endPoint x: 456, endPoint y: 246, distance: 32.0
click at [456, 246] on div "a. Invitation for Bid (IFB) b. Request for Quotation (RFQ) c. d." at bounding box center [450, 189] width 319 height 140
click at [453, 242] on div "Request for Proposal (RFP)" at bounding box center [449, 247] width 307 height 20
click at [296, 235] on input "d. Request for Proposal (RFP)" at bounding box center [296, 231] width 0 height 6
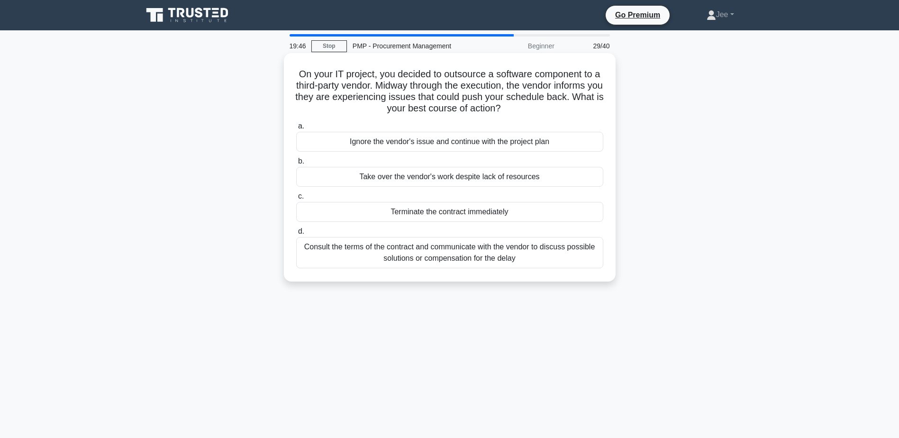
drag, startPoint x: 401, startPoint y: 85, endPoint x: 595, endPoint y: 106, distance: 195.0
click at [595, 106] on h5 "On your IT project, you decided to outsource a software component to a third-pa…" at bounding box center [449, 91] width 309 height 46
click at [436, 261] on div "Consult the terms of the contract and communicate with the vendor to discuss po…" at bounding box center [449, 252] width 307 height 31
click at [296, 235] on input "d. Consult the terms of the contract and communicate with the vendor to discuss…" at bounding box center [296, 231] width 0 height 6
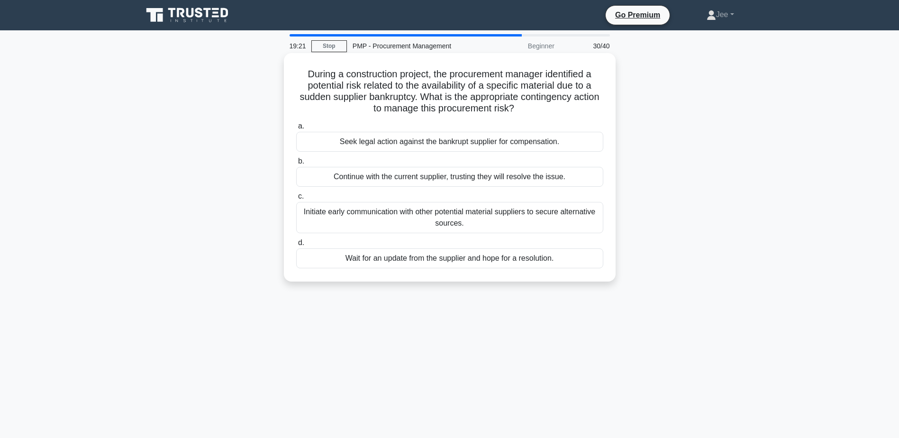
click at [374, 216] on div "Initiate early communication with other potential material suppliers to secure …" at bounding box center [449, 217] width 307 height 31
click at [296, 200] on input "c. Initiate early communication with other potential material suppliers to secu…" at bounding box center [296, 196] width 0 height 6
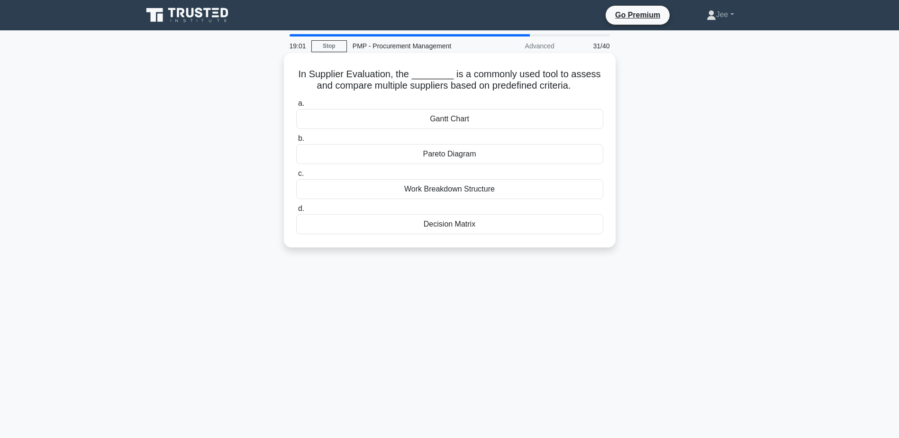
click at [447, 225] on div "Decision Matrix" at bounding box center [449, 224] width 307 height 20
click at [296, 212] on input "d. Decision Matrix" at bounding box center [296, 209] width 0 height 6
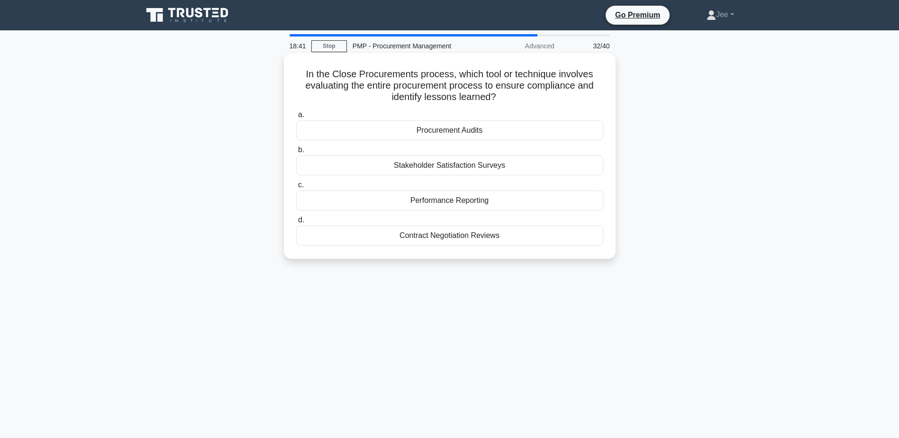
click at [445, 129] on div "Procurement Audits" at bounding box center [449, 130] width 307 height 20
click at [296, 118] on input "a. Procurement Audits" at bounding box center [296, 115] width 0 height 6
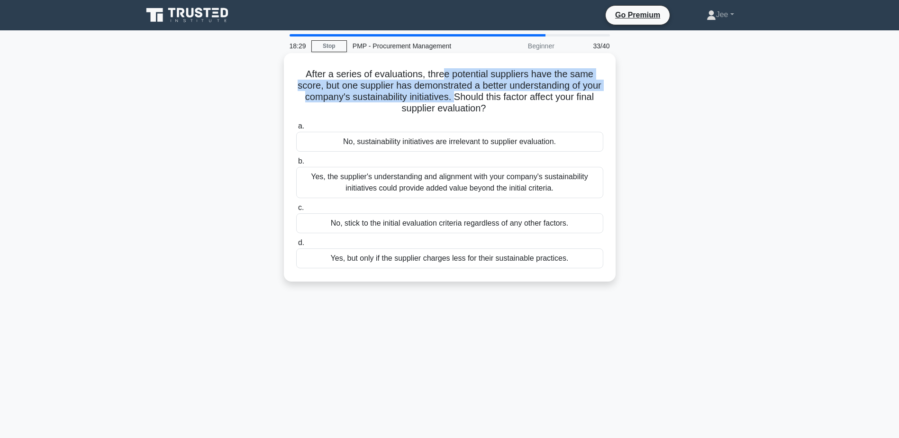
drag, startPoint x: 447, startPoint y: 76, endPoint x: 477, endPoint y: 96, distance: 36.3
click at [477, 96] on h5 "After a series of evaluations, three potential suppliers have the same score, b…" at bounding box center [449, 91] width 309 height 46
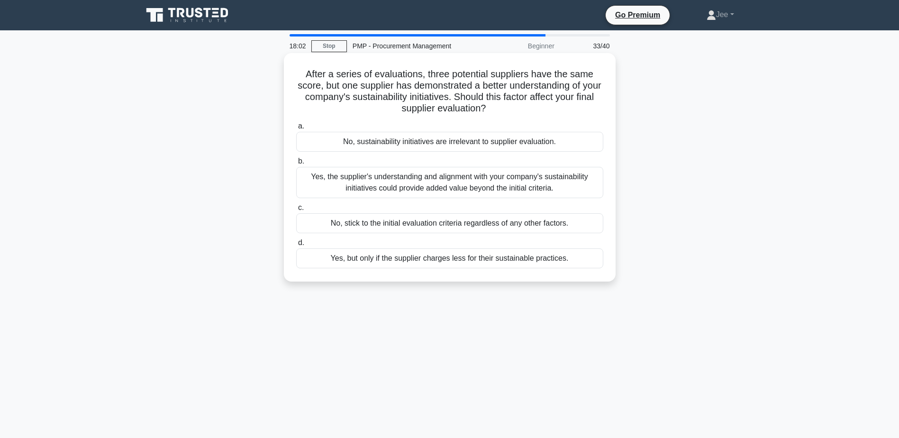
click at [452, 226] on div "No, stick to the initial evaluation criteria regardless of any other factors." at bounding box center [449, 223] width 307 height 20
click at [296, 211] on input "c. No, stick to the initial evaluation criteria regardless of any other factors." at bounding box center [296, 208] width 0 height 6
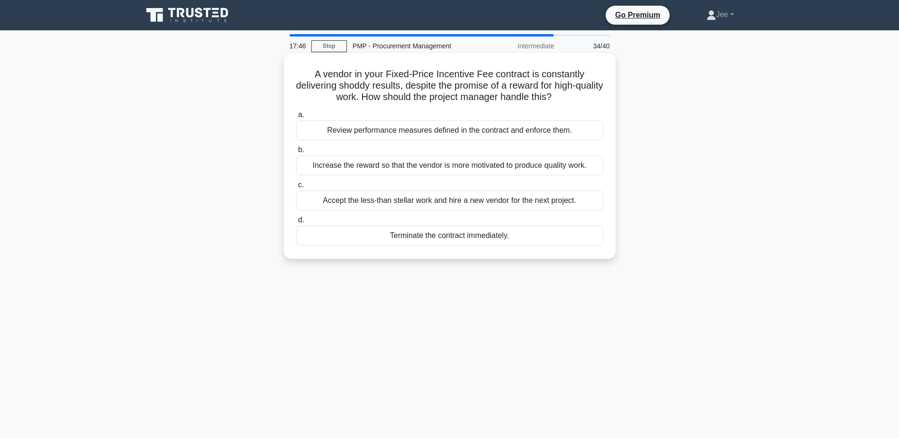
click at [412, 132] on div "Review performance measures defined in the contract and enforce them." at bounding box center [449, 130] width 307 height 20
click at [296, 118] on input "a. Review performance measures defined in the contract and enforce them." at bounding box center [296, 115] width 0 height 6
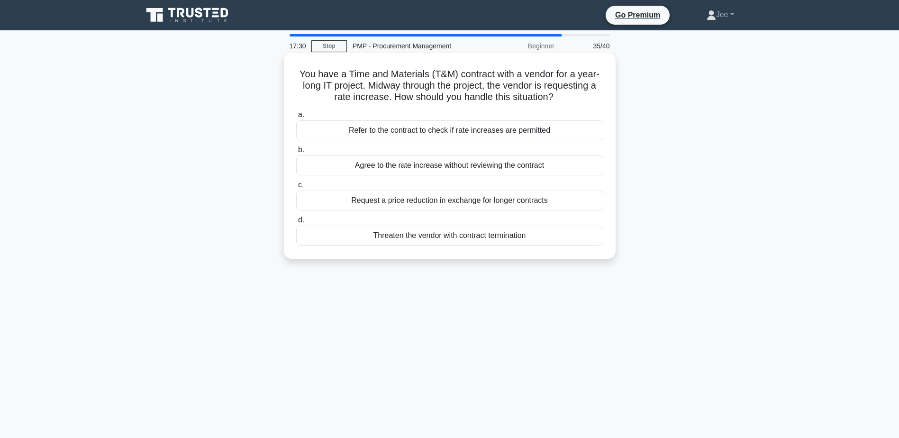
click at [430, 134] on div "Refer to the contract to check if rate increases are permitted" at bounding box center [449, 130] width 307 height 20
click at [296, 118] on input "a. Refer to the contract to check if rate increases are permitted" at bounding box center [296, 115] width 0 height 6
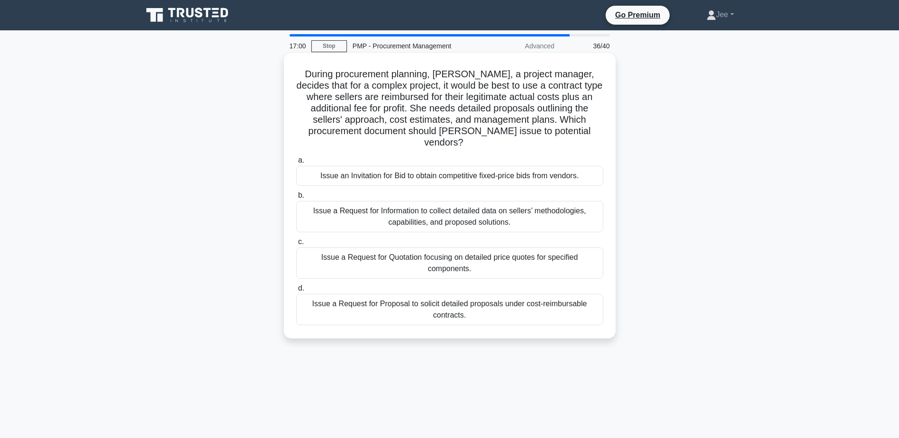
click at [406, 295] on div "Issue a Request for Proposal to solicit detailed proposals under cost-reimbursa…" at bounding box center [449, 309] width 307 height 31
click at [296, 292] on input "d. Issue a Request for Proposal to solicit detailed proposals under cost-reimbu…" at bounding box center [296, 288] width 0 height 6
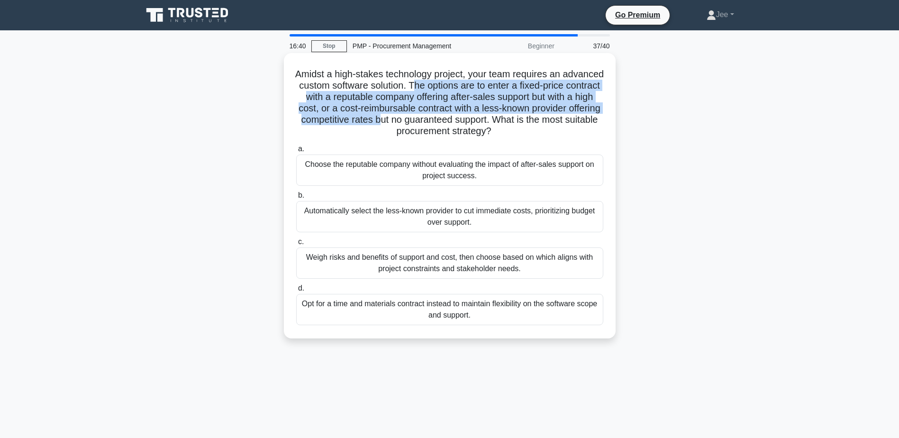
drag, startPoint x: 466, startPoint y: 86, endPoint x: 456, endPoint y: 121, distance: 36.3
click at [456, 121] on h5 "Amidst a high-stakes technology project, your team requires an advanced custom …" at bounding box center [449, 102] width 309 height 69
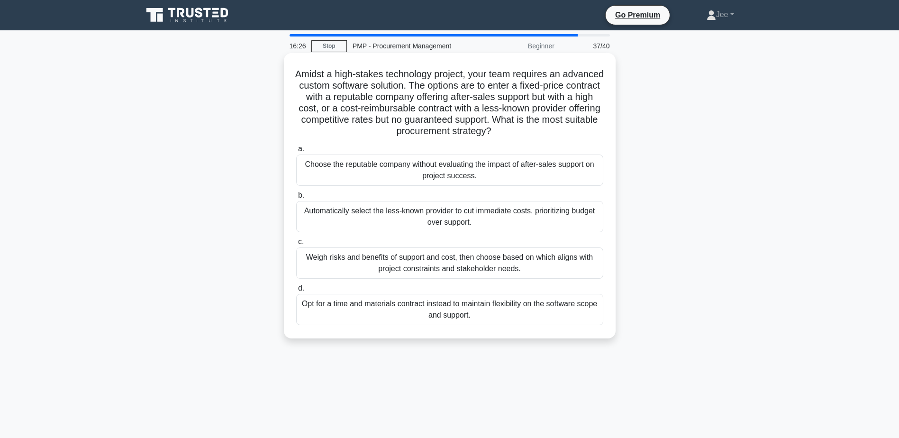
click at [414, 268] on div "Weigh risks and benefits of support and cost, then choose based on which aligns…" at bounding box center [449, 262] width 307 height 31
click at [296, 245] on input "c. Weigh risks and benefits of support and cost, then choose based on which ali…" at bounding box center [296, 242] width 0 height 6
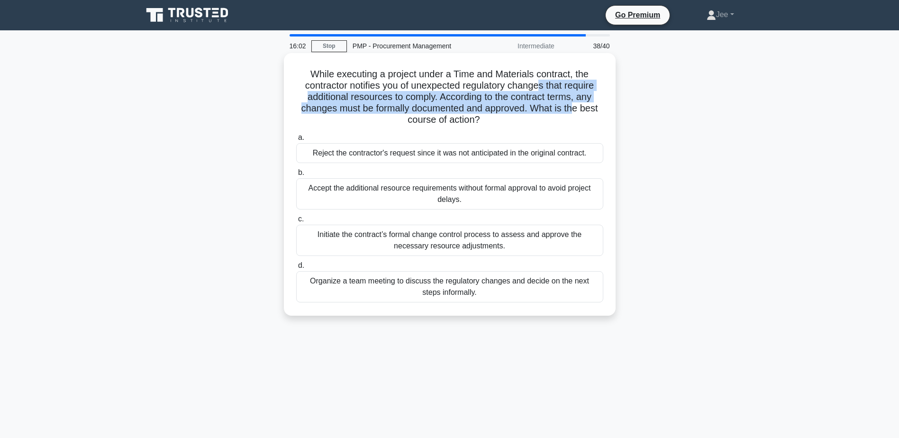
drag, startPoint x: 544, startPoint y: 88, endPoint x: 576, endPoint y: 109, distance: 38.1
click at [576, 109] on h5 "While executing a project under a Time and Materials contract, the contractor n…" at bounding box center [449, 97] width 309 height 58
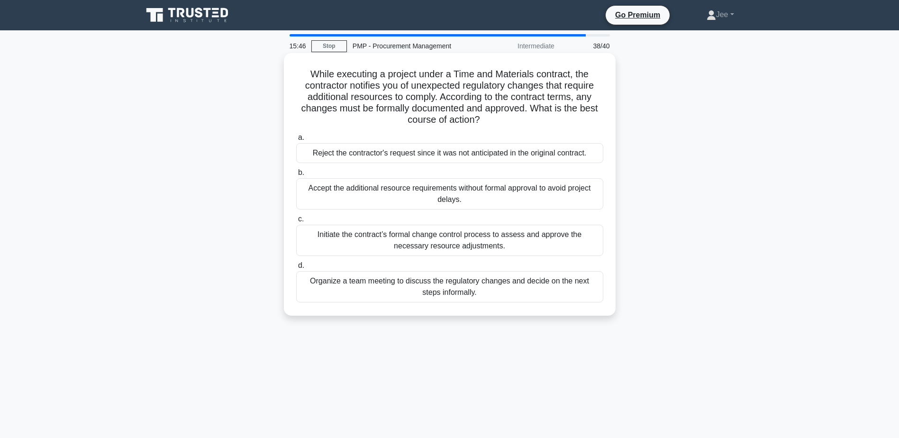
click at [401, 241] on div "Initiate the contract’s formal change control process to assess and approve the…" at bounding box center [449, 240] width 307 height 31
click at [296, 222] on input "c. Initiate the contract’s formal change control process to assess and approve …" at bounding box center [296, 219] width 0 height 6
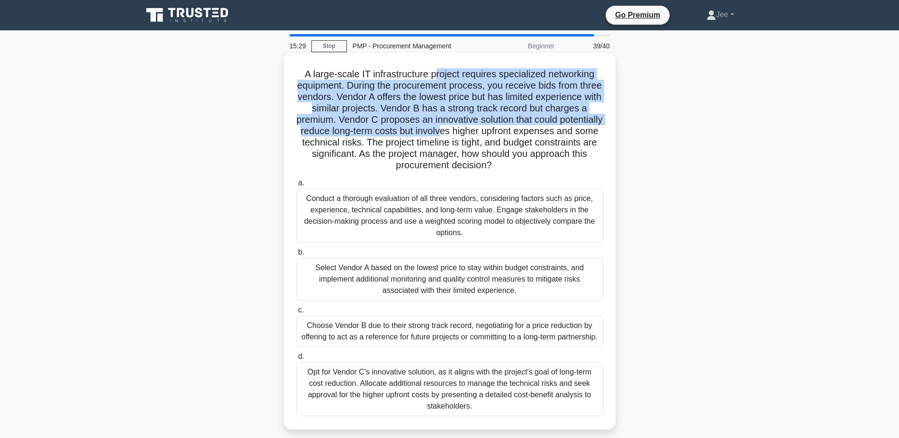
drag, startPoint x: 436, startPoint y: 73, endPoint x: 520, endPoint y: 134, distance: 104.5
click at [520, 134] on h5 "A large-scale IT infrastructure project requires specialized networking equipme…" at bounding box center [449, 119] width 309 height 103
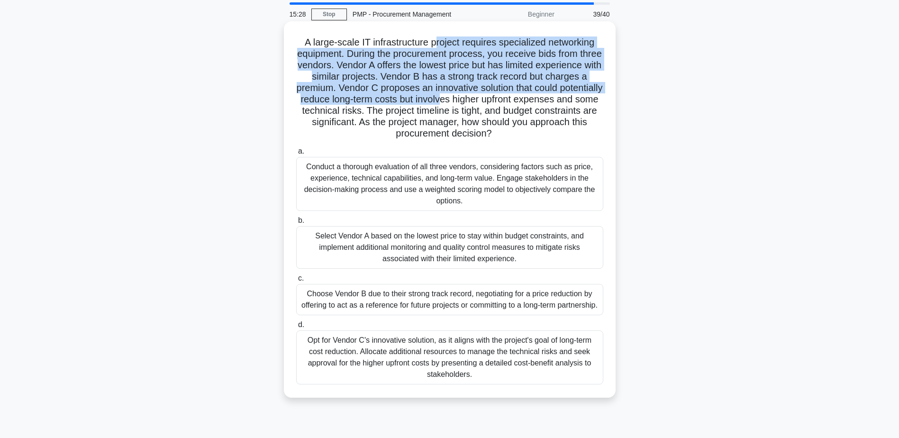
scroll to position [47, 0]
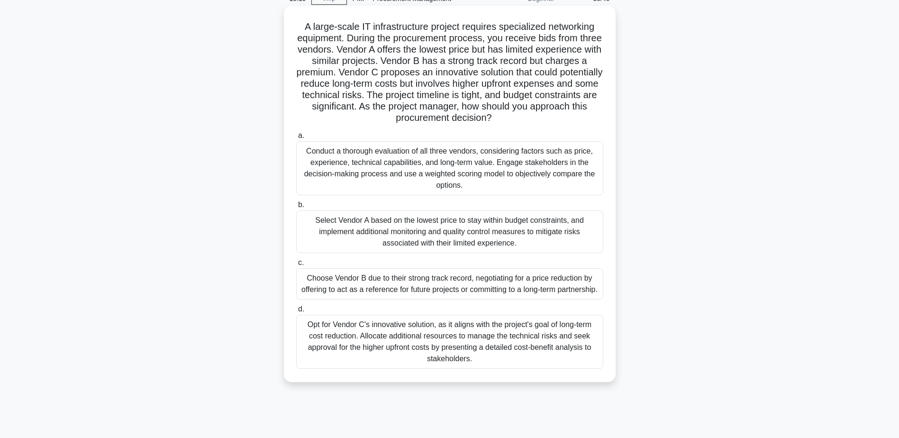
click at [397, 164] on div "Conduct a thorough evaluation of all three vendors, considering factors such as…" at bounding box center [449, 168] width 307 height 54
click at [296, 139] on input "a. Conduct a thorough evaluation of all three vendors, considering factors such…" at bounding box center [296, 136] width 0 height 6
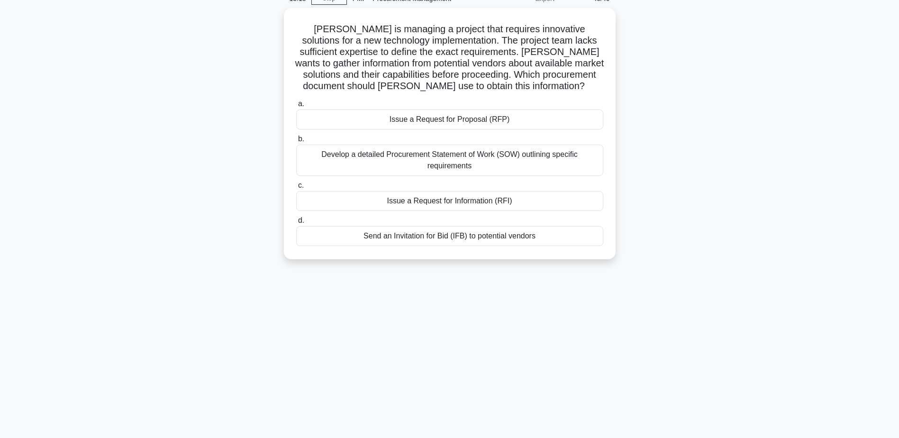
scroll to position [0, 0]
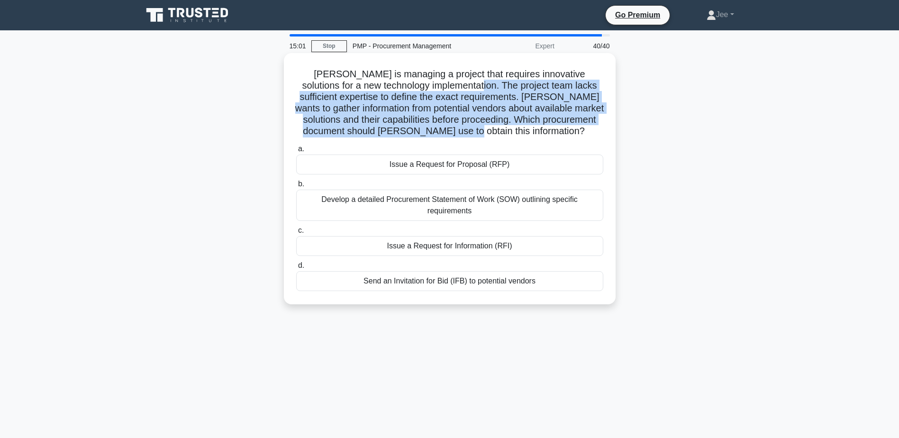
drag, startPoint x: 456, startPoint y: 89, endPoint x: 510, endPoint y: 131, distance: 67.8
click at [510, 131] on h5 "Michael is managing a project that requires innovative solutions for a new tech…" at bounding box center [449, 102] width 309 height 69
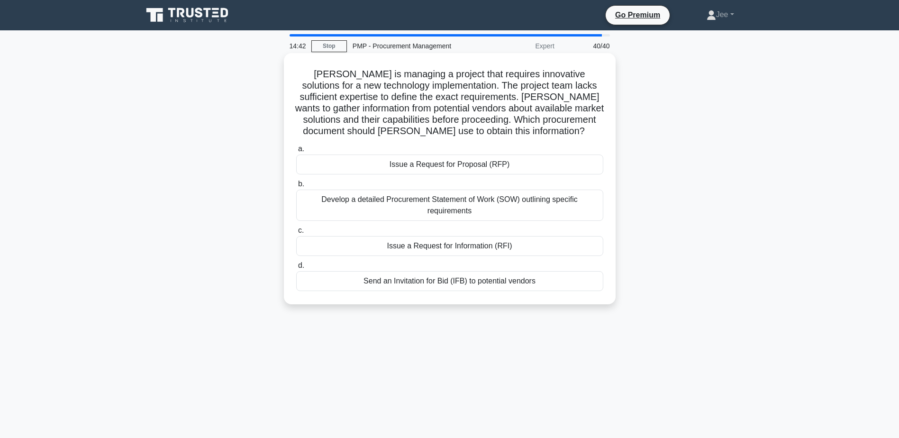
click at [455, 169] on div "Issue a Request for Proposal (RFP)" at bounding box center [449, 165] width 307 height 20
click at [296, 152] on input "a. Issue a Request for Proposal (RFP)" at bounding box center [296, 149] width 0 height 6
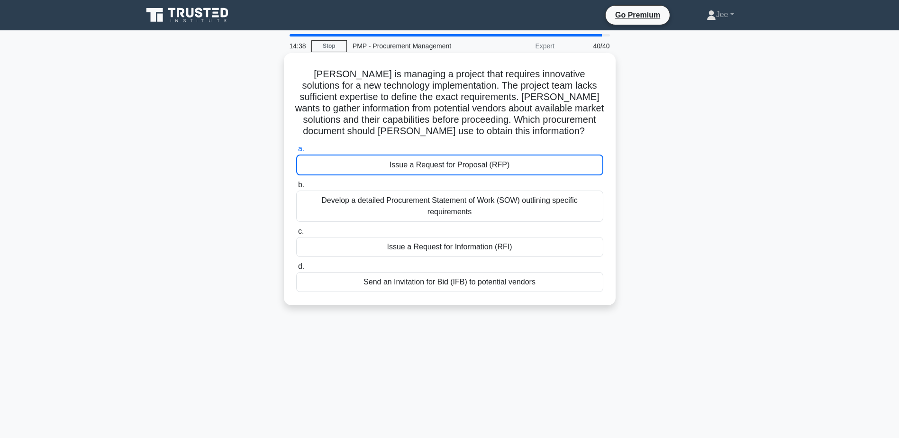
click at [456, 168] on div "Issue a Request for Proposal (RFP)" at bounding box center [449, 165] width 307 height 21
click at [296, 152] on input "a. Issue a Request for Proposal (RFP)" at bounding box center [296, 149] width 0 height 6
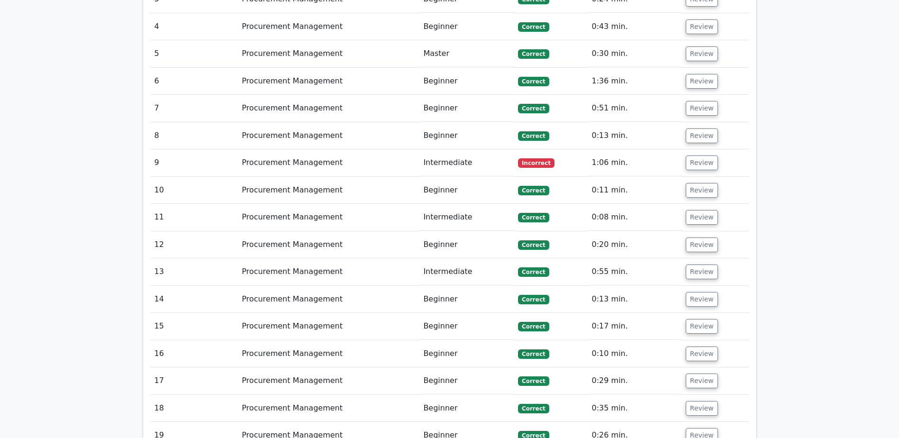
scroll to position [1185, 0]
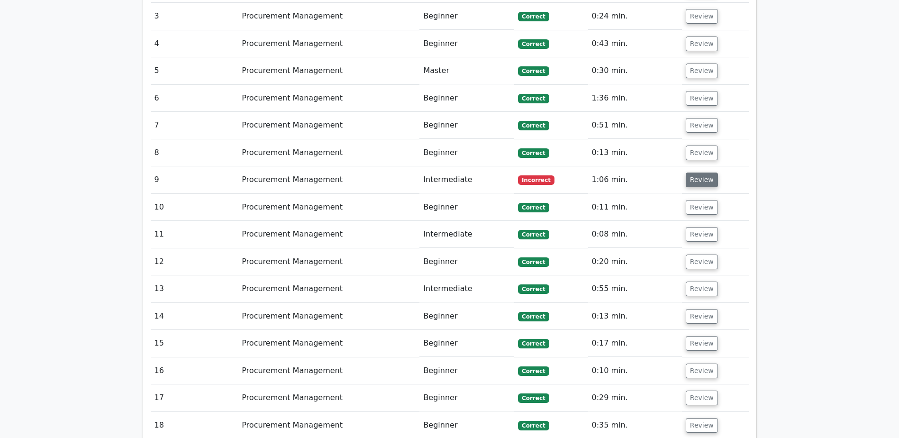
click at [698, 173] on button "Review" at bounding box center [702, 180] width 32 height 15
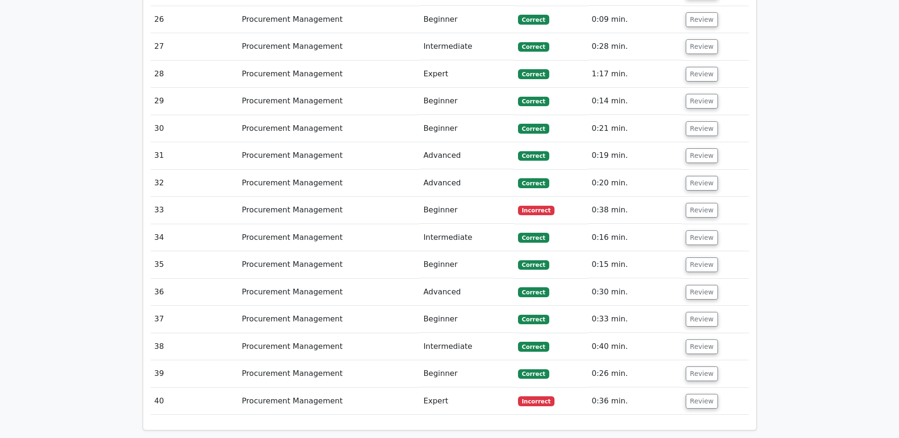
scroll to position [2417, 0]
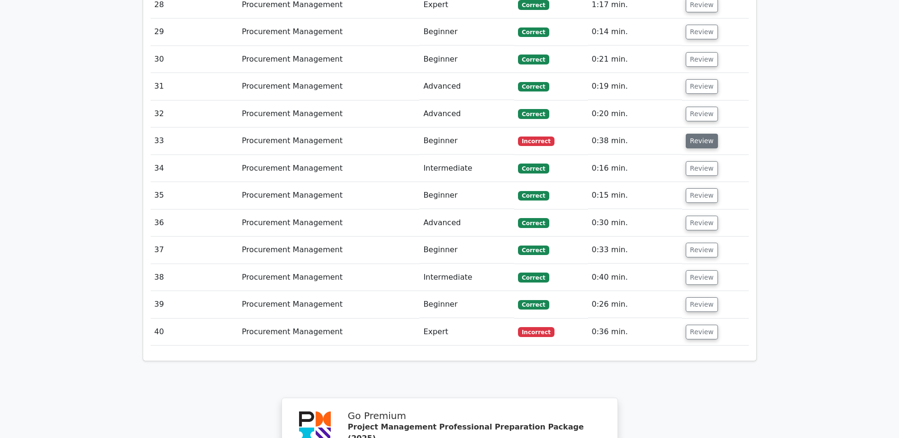
click at [704, 134] on button "Review" at bounding box center [702, 141] width 32 height 15
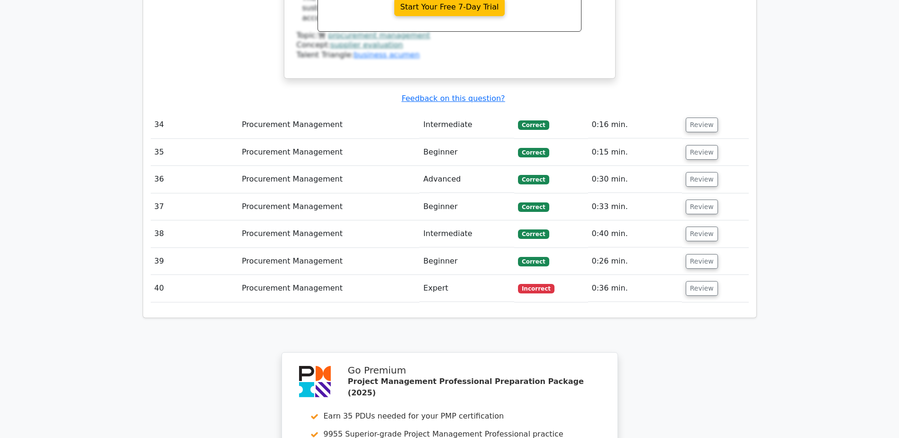
scroll to position [2891, 0]
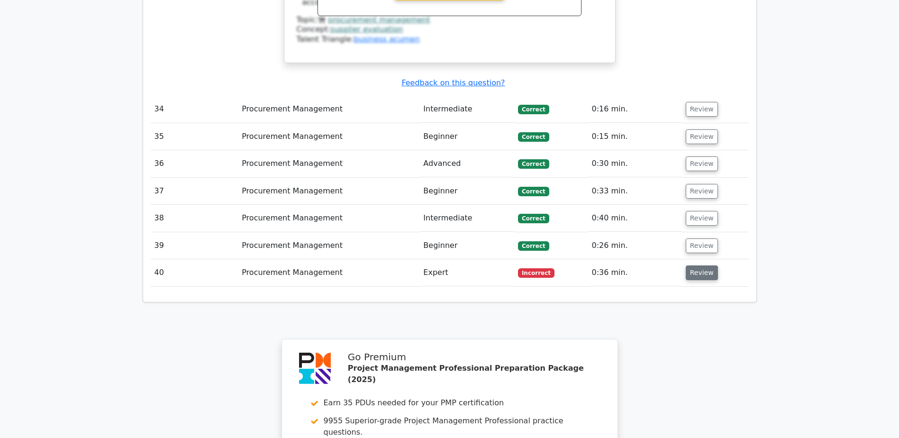
click at [704, 265] on button "Review" at bounding box center [702, 272] width 32 height 15
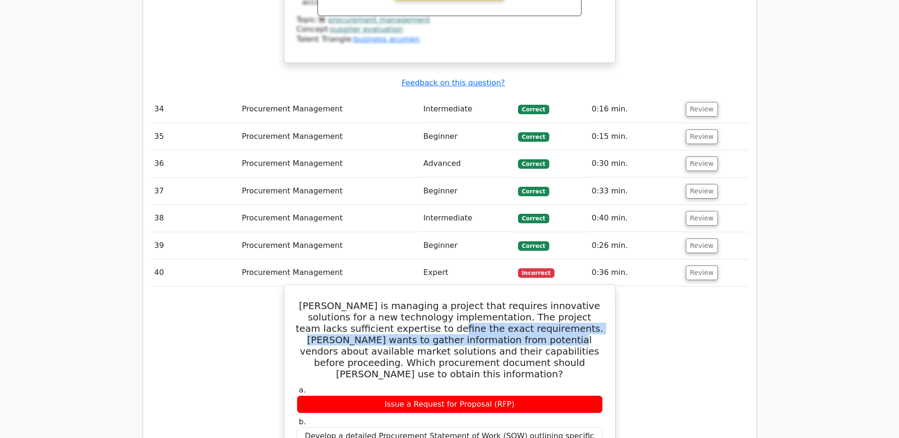
drag, startPoint x: 390, startPoint y: 254, endPoint x: 468, endPoint y: 267, distance: 79.4
click at [468, 300] on h5 "[PERSON_NAME] is managing a project that requires innovative solutions for a ne…" at bounding box center [450, 340] width 308 height 80
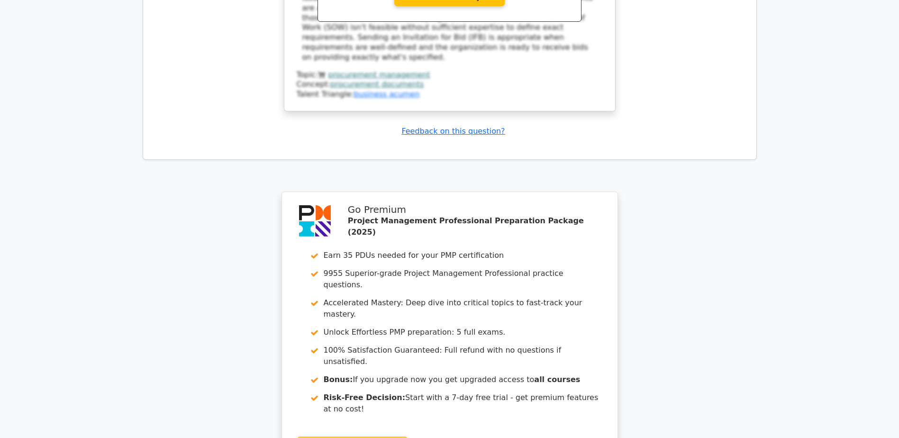
scroll to position [3615, 0]
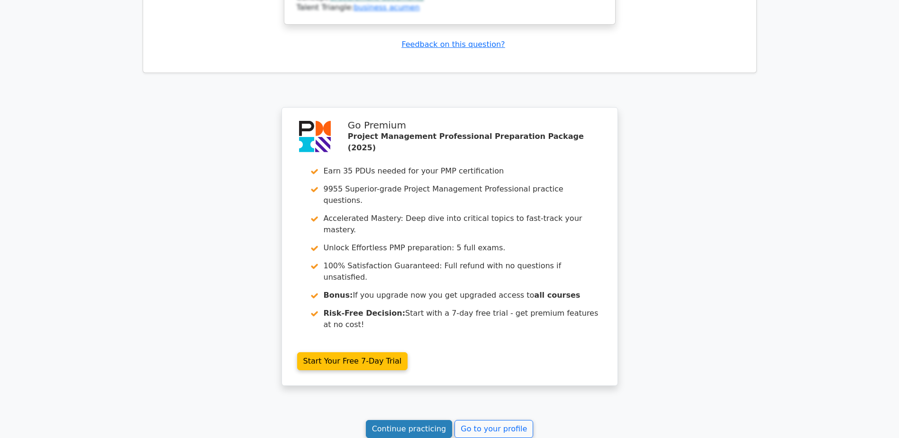
click at [431, 420] on link "Continue practicing" at bounding box center [409, 429] width 87 height 18
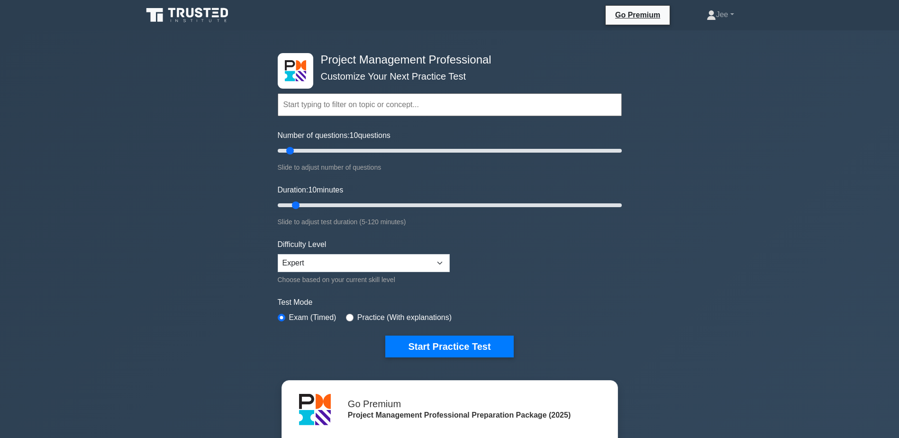
click at [591, 89] on div "Topics Scope Management Time Management Cost Management Quality Management Risk…" at bounding box center [450, 91] width 344 height 54
